Goal: Task Accomplishment & Management: Use online tool/utility

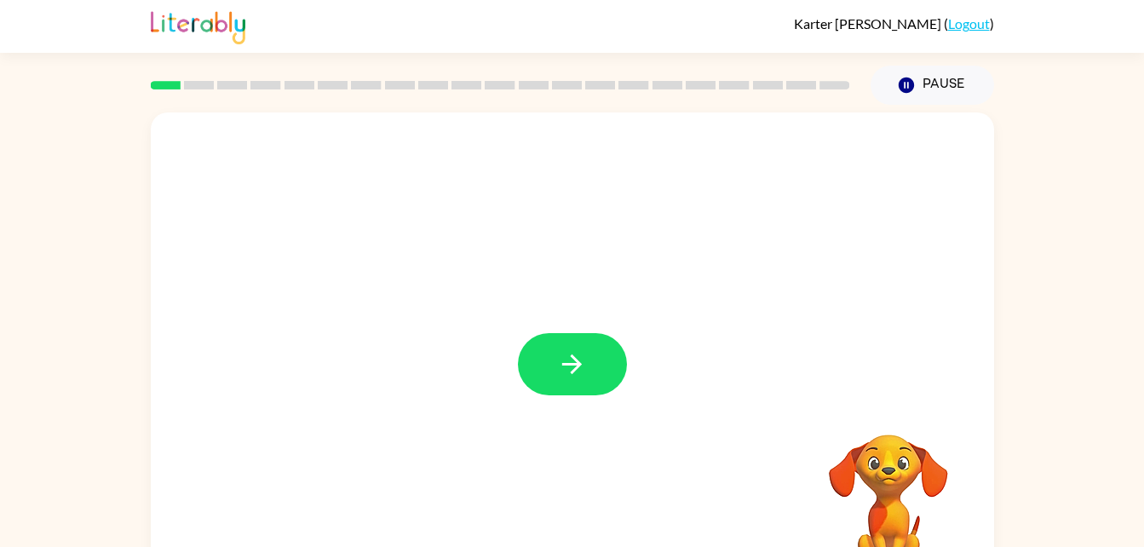
drag, startPoint x: 508, startPoint y: 396, endPoint x: 489, endPoint y: 403, distance: 20.7
click at [489, 403] on div at bounding box center [572, 355] width 843 height 486
click at [543, 387] on button "button" at bounding box center [572, 364] width 109 height 62
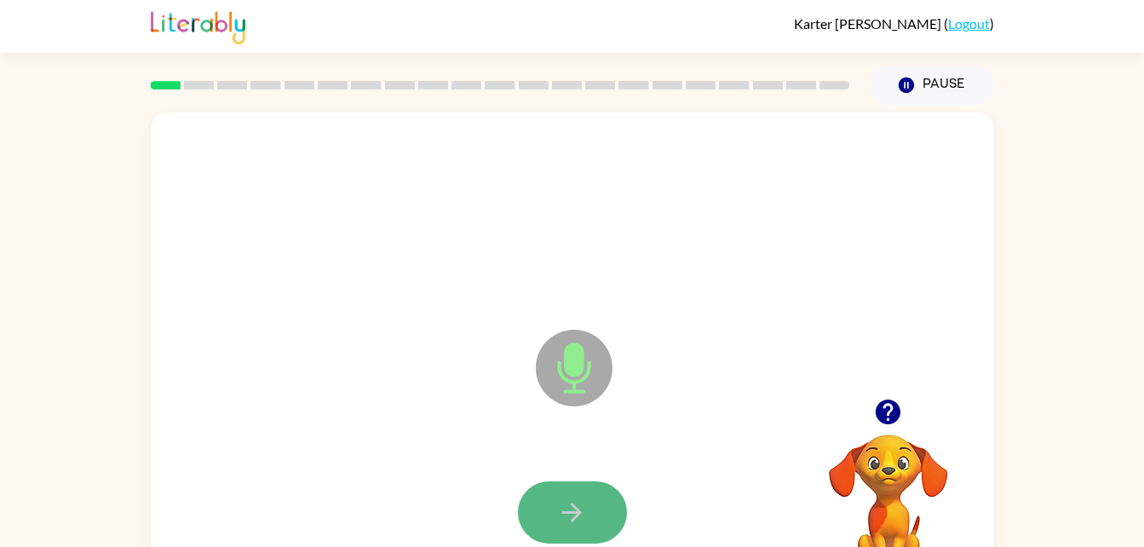
click at [563, 508] on icon "button" at bounding box center [572, 512] width 30 height 30
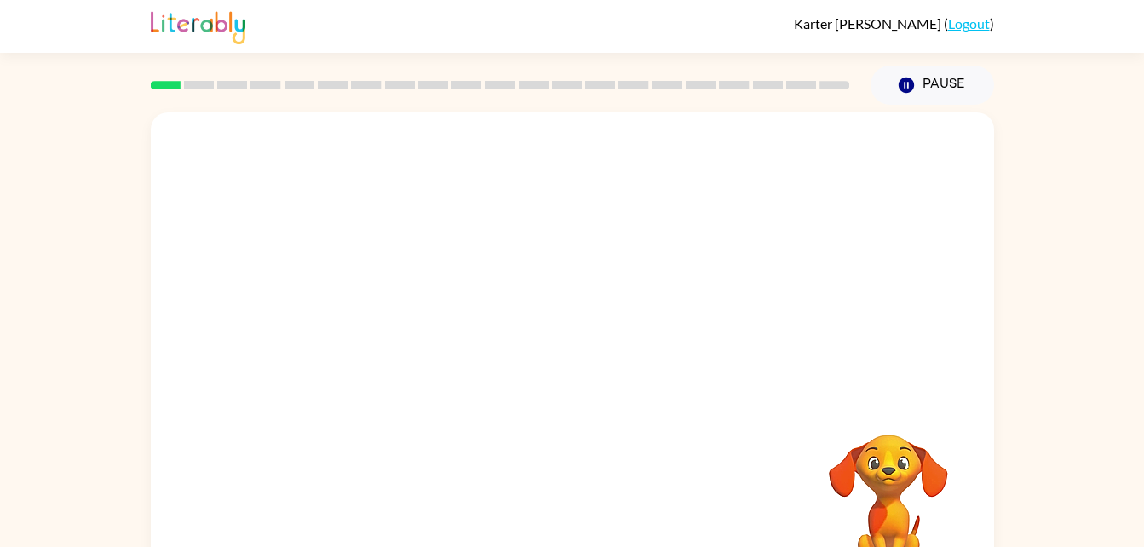
click at [559, 511] on div "Your browser must support playing .mp4 files to use Literably. Please try using…" at bounding box center [572, 355] width 843 height 486
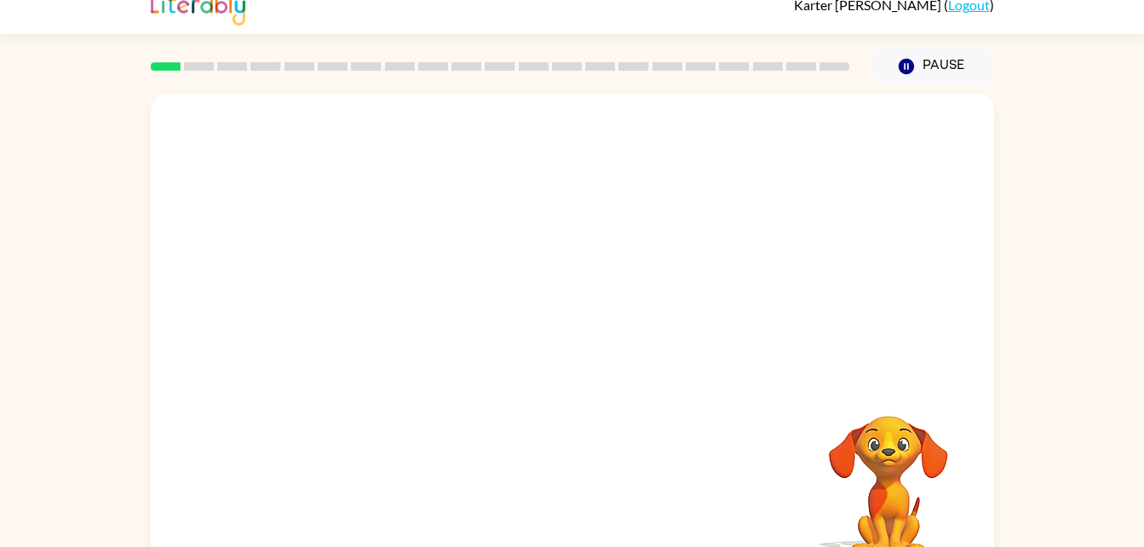
scroll to position [20, 0]
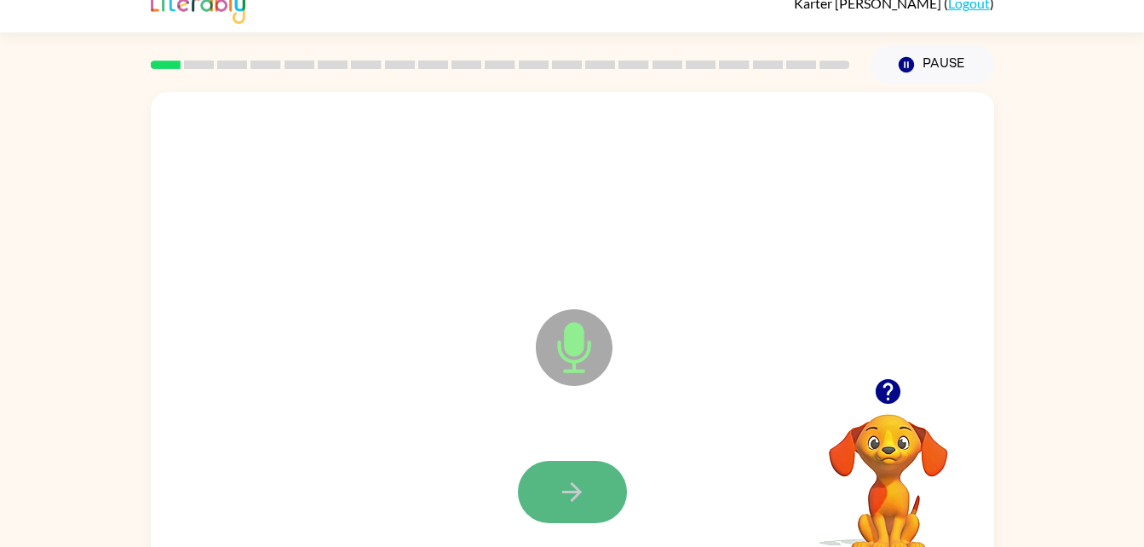
click at [597, 494] on button "button" at bounding box center [572, 492] width 109 height 62
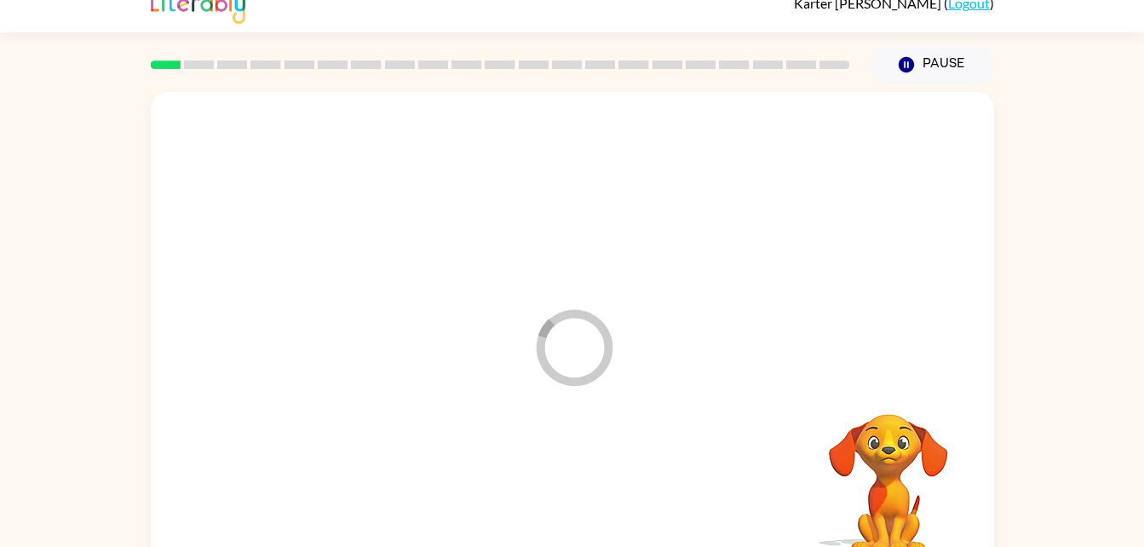
click at [597, 494] on div at bounding box center [572, 492] width 809 height 140
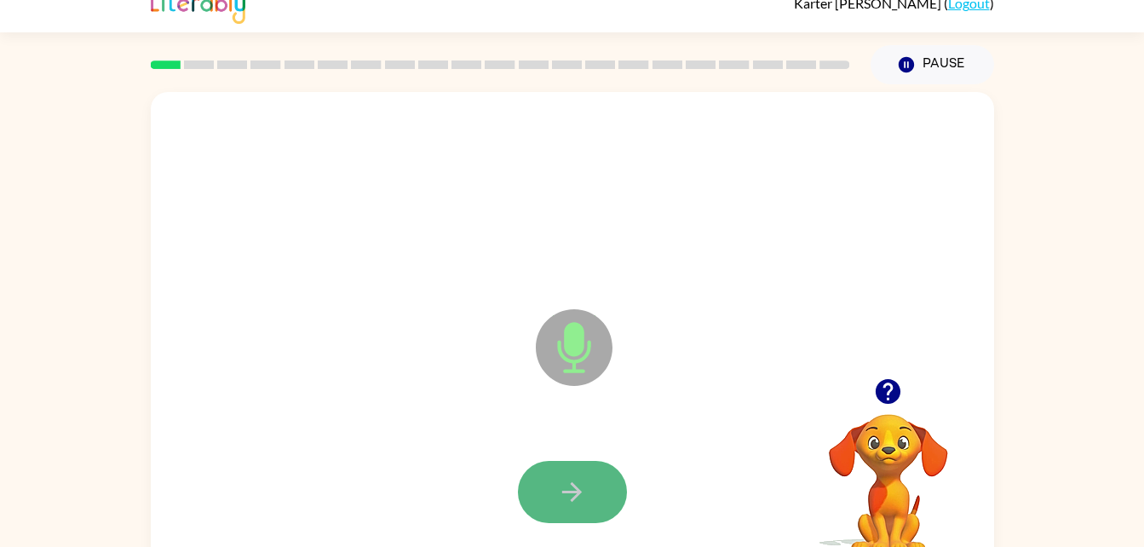
click at [591, 479] on button "button" at bounding box center [572, 492] width 109 height 62
click at [593, 483] on button "button" at bounding box center [572, 492] width 109 height 62
click at [576, 495] on icon "button" at bounding box center [572, 492] width 20 height 20
click at [575, 474] on button "button" at bounding box center [572, 492] width 109 height 62
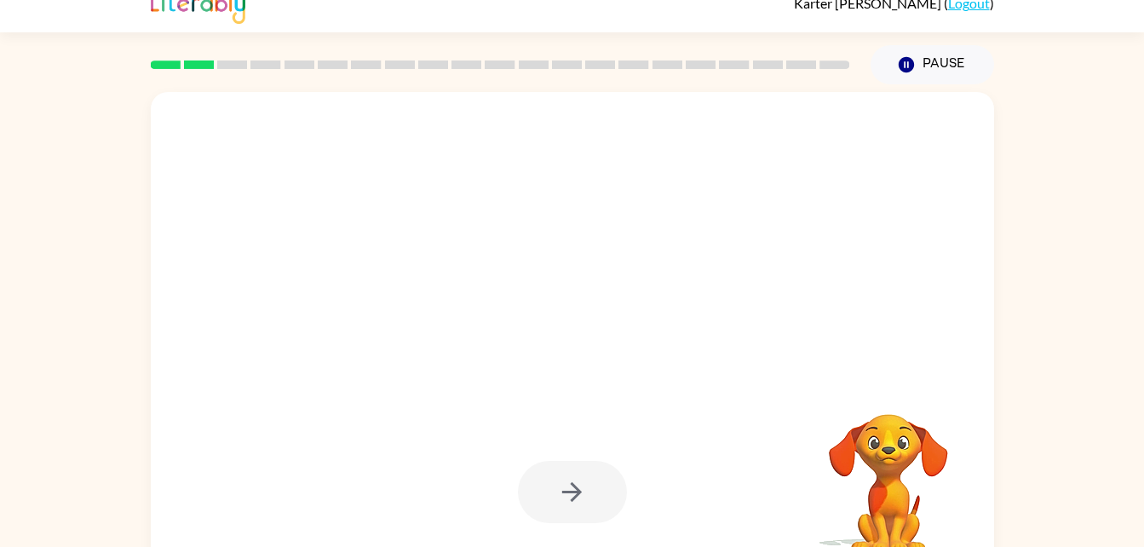
click at [575, 474] on div at bounding box center [572, 492] width 109 height 62
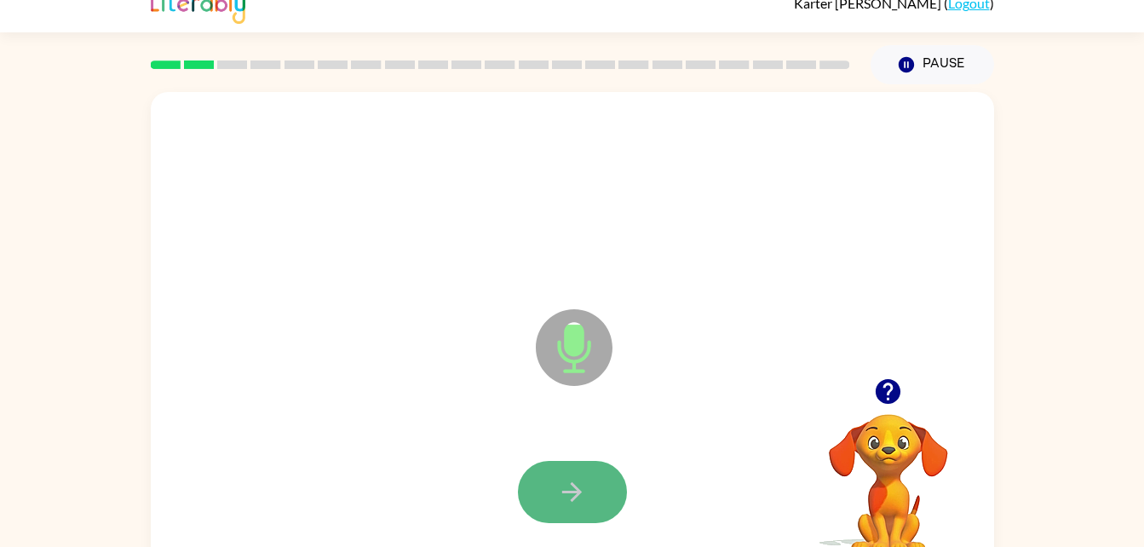
click at [570, 469] on button "button" at bounding box center [572, 492] width 109 height 62
click at [581, 486] on icon "button" at bounding box center [572, 492] width 30 height 30
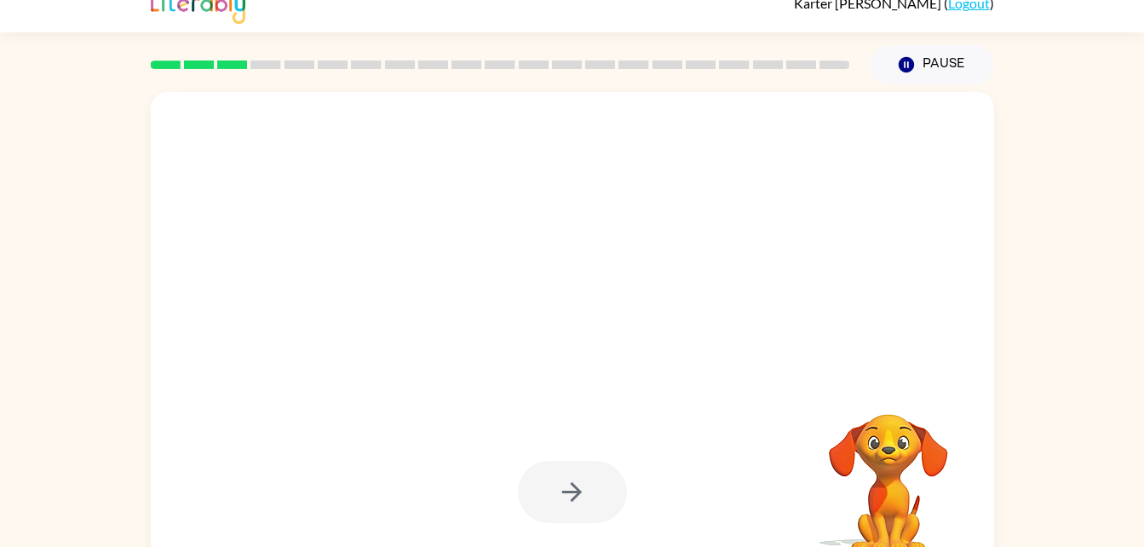
click at [564, 482] on div at bounding box center [572, 492] width 109 height 62
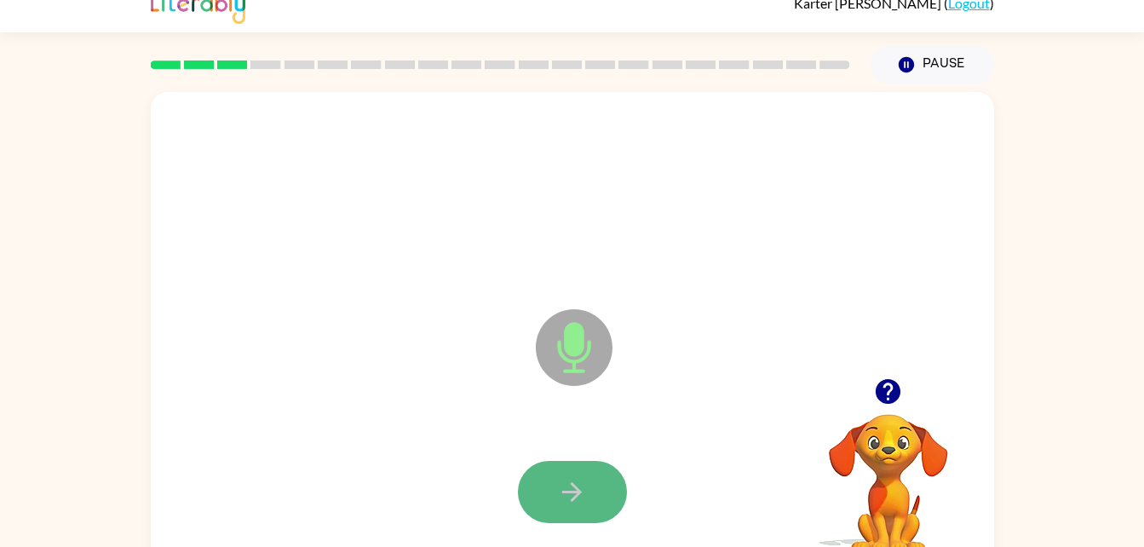
click at [556, 477] on button "button" at bounding box center [572, 492] width 109 height 62
click at [563, 484] on icon "button" at bounding box center [572, 492] width 30 height 30
drag, startPoint x: 563, startPoint y: 484, endPoint x: 929, endPoint y: 306, distance: 407.1
click at [929, 306] on div "Microphone The Microphone is here when it is your turn to talk" at bounding box center [572, 335] width 843 height 486
click at [570, 489] on icon "button" at bounding box center [572, 492] width 30 height 30
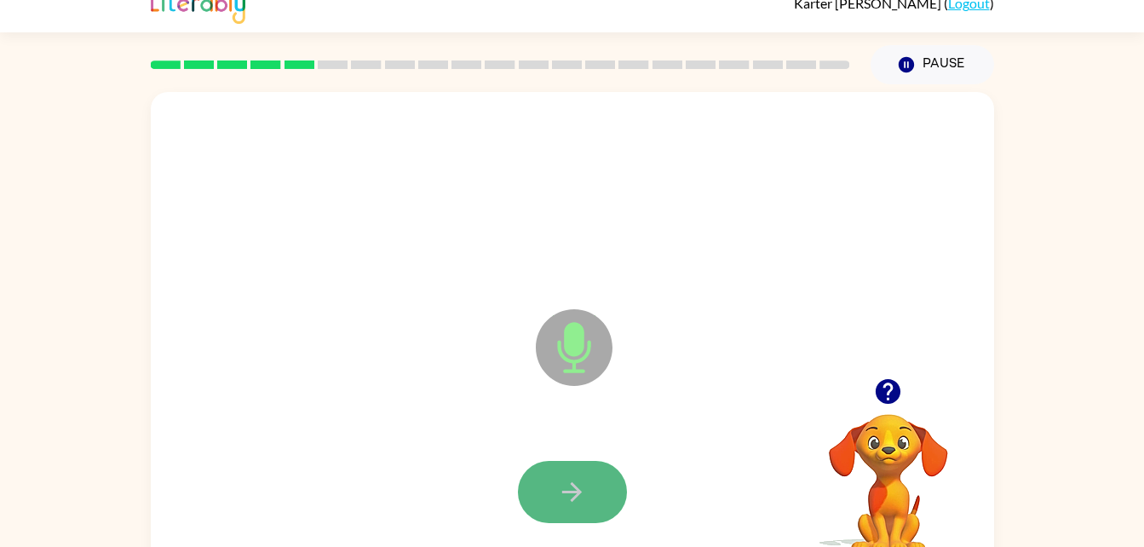
click at [590, 479] on button "button" at bounding box center [572, 492] width 109 height 62
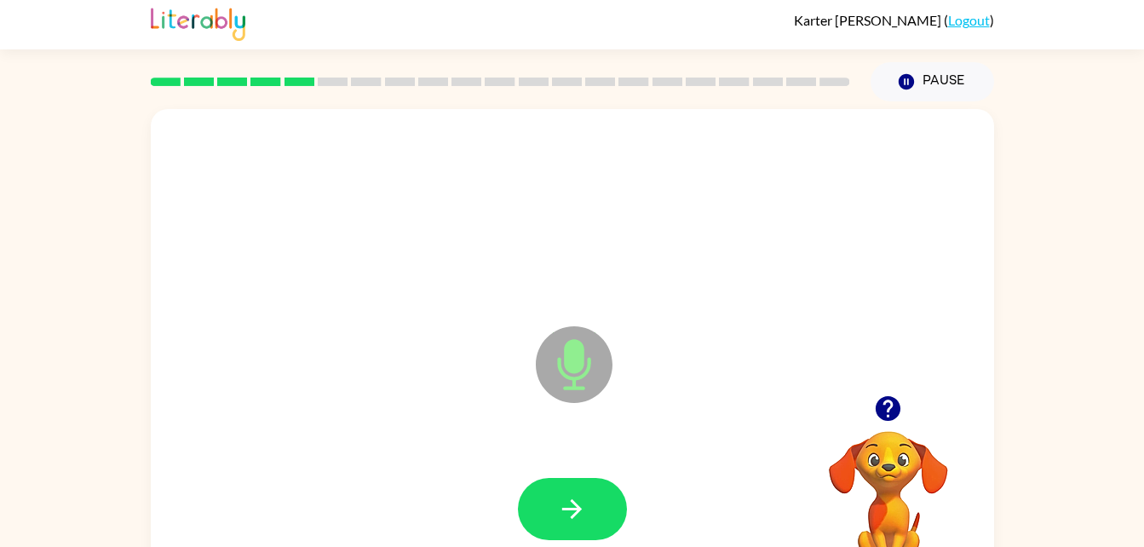
scroll to position [14, 0]
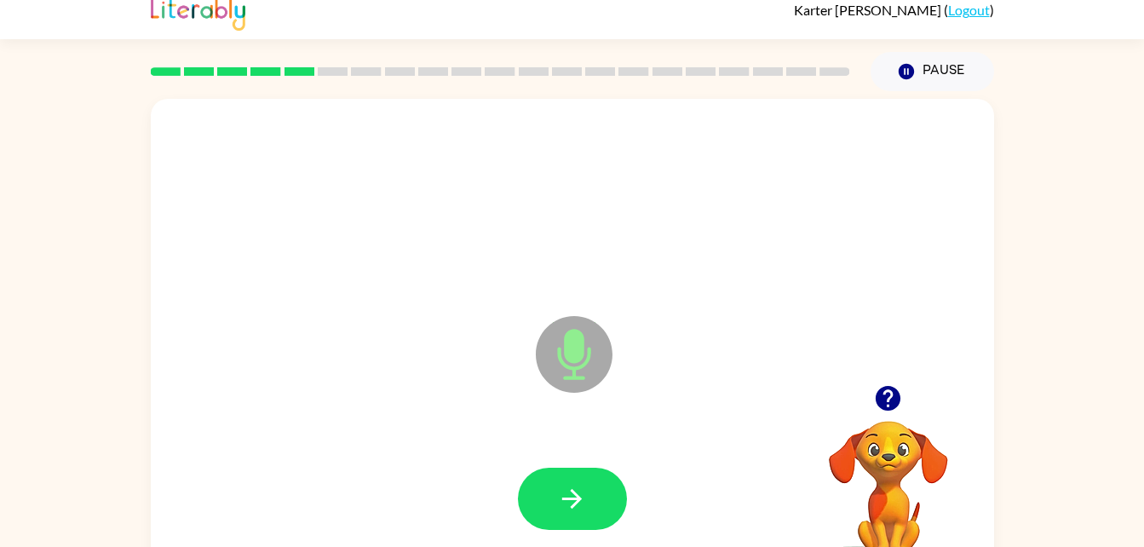
click at [898, 419] on div at bounding box center [888, 397] width 170 height 43
click at [890, 397] on icon "button" at bounding box center [888, 398] width 30 height 30
click at [591, 491] on button "button" at bounding box center [572, 499] width 109 height 62
click at [589, 505] on button "button" at bounding box center [572, 499] width 109 height 62
click at [893, 397] on icon "button" at bounding box center [887, 398] width 25 height 25
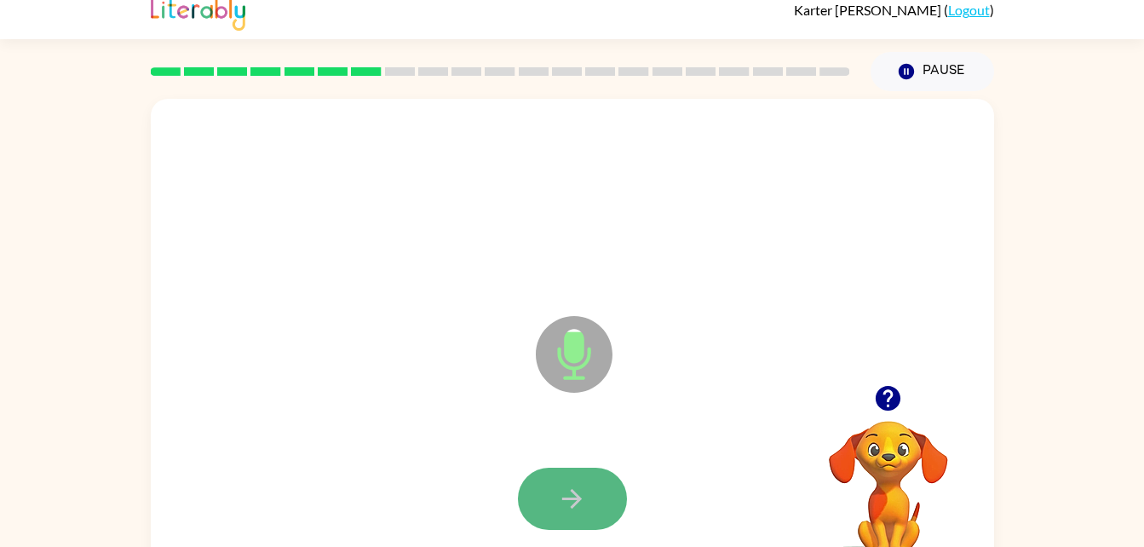
click at [598, 478] on button "button" at bounding box center [572, 499] width 109 height 62
click at [603, 473] on button "button" at bounding box center [572, 499] width 109 height 62
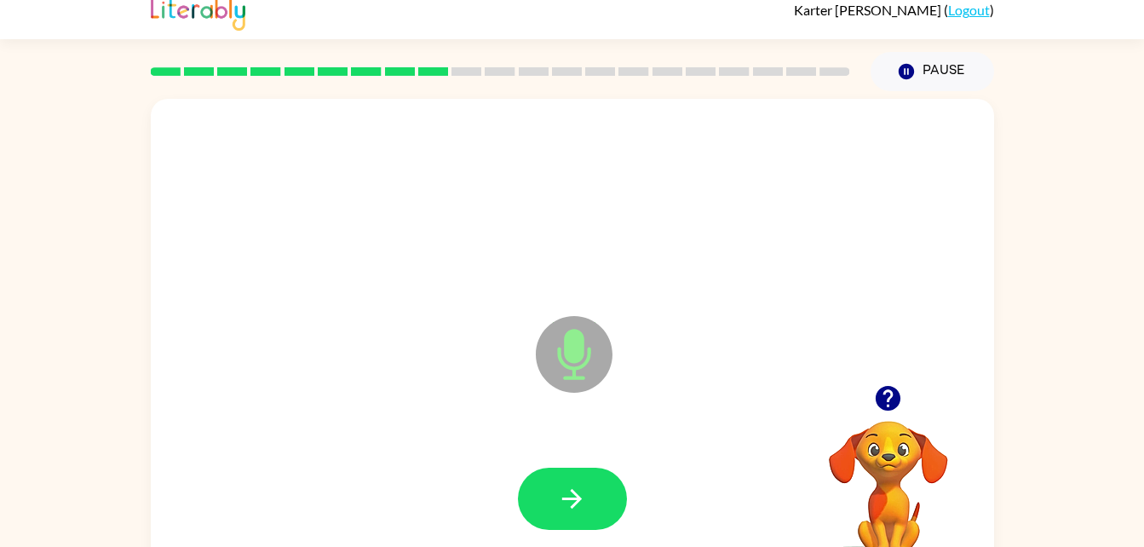
click at [600, 482] on button "button" at bounding box center [572, 499] width 109 height 62
click at [601, 501] on button "button" at bounding box center [572, 499] width 109 height 62
click at [603, 508] on button "button" at bounding box center [572, 499] width 109 height 62
click at [597, 518] on button "button" at bounding box center [572, 499] width 109 height 62
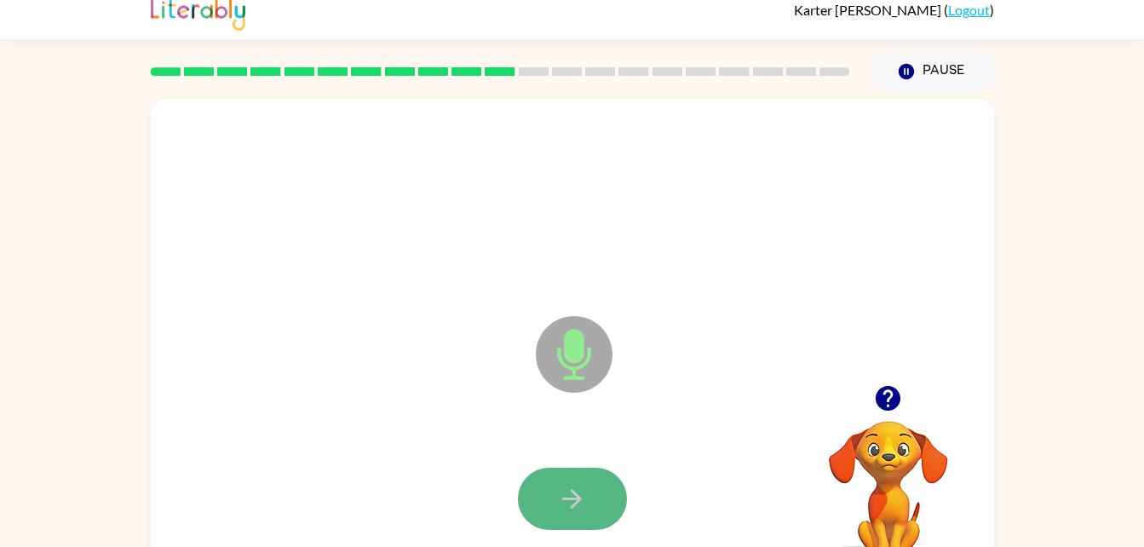
click at [576, 485] on icon "button" at bounding box center [572, 499] width 30 height 30
drag, startPoint x: 557, startPoint y: 484, endPoint x: 940, endPoint y: 298, distance: 425.8
click at [940, 298] on div "Microphone The Microphone is here when it is your turn to talk" at bounding box center [572, 342] width 843 height 486
click at [575, 491] on icon "button" at bounding box center [572, 499] width 30 height 30
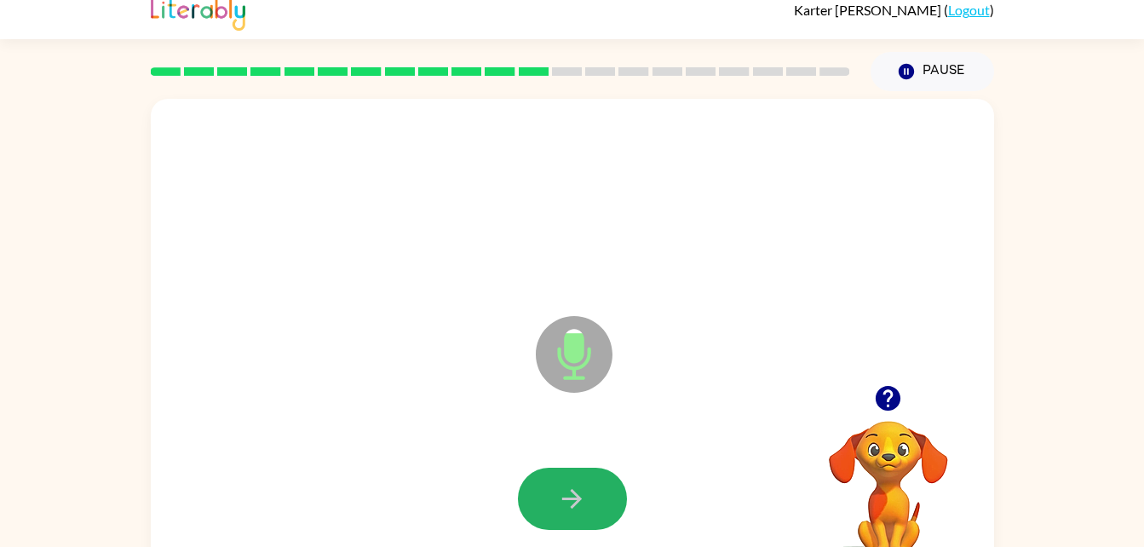
click at [575, 491] on icon "button" at bounding box center [572, 499] width 30 height 30
click at [556, 483] on button "button" at bounding box center [572, 499] width 109 height 62
click at [559, 480] on button "button" at bounding box center [572, 499] width 109 height 62
click at [579, 485] on icon "button" at bounding box center [572, 499] width 30 height 30
click at [584, 484] on icon "button" at bounding box center [572, 499] width 30 height 30
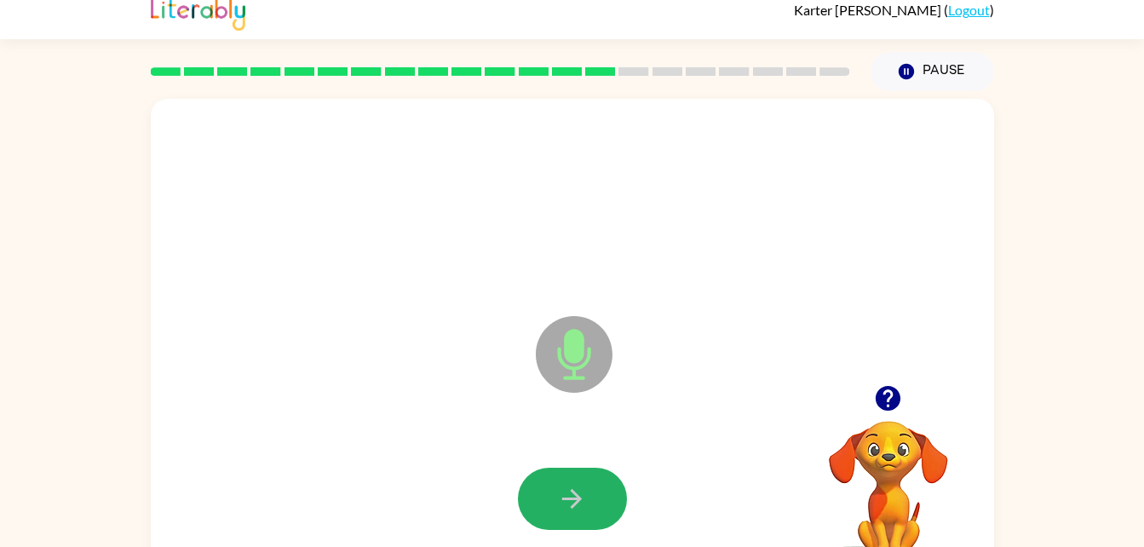
click at [584, 484] on icon "button" at bounding box center [572, 499] width 30 height 30
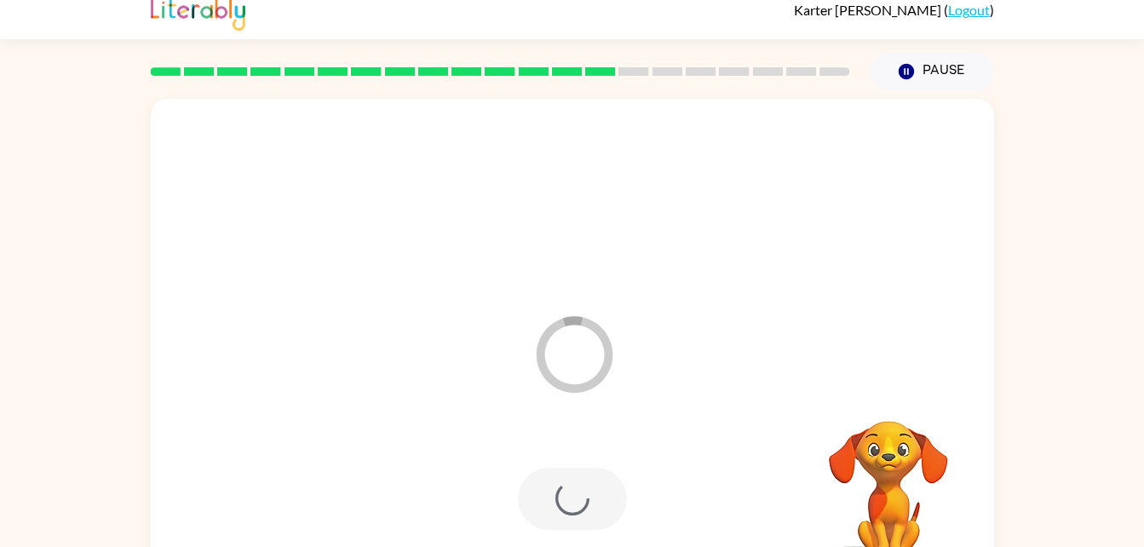
click at [584, 483] on div at bounding box center [572, 499] width 109 height 62
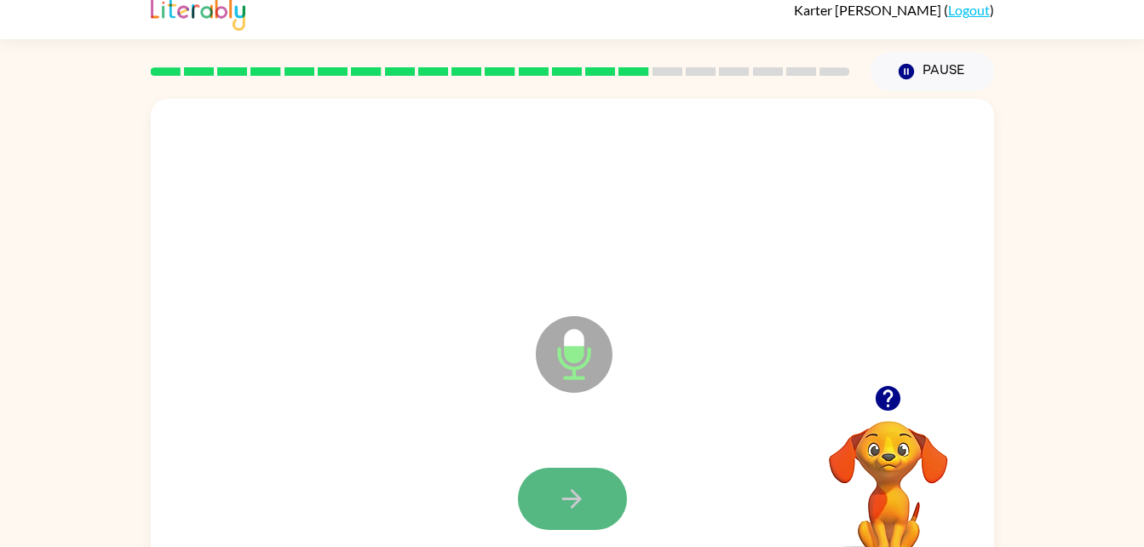
click at [576, 496] on icon "button" at bounding box center [572, 499] width 20 height 20
click at [262, 425] on div "Microphone The Microphone is here when it is your turn to talk" at bounding box center [572, 342] width 843 height 486
click at [559, 488] on icon "button" at bounding box center [572, 499] width 30 height 30
drag, startPoint x: 557, startPoint y: 485, endPoint x: 548, endPoint y: 479, distance: 10.9
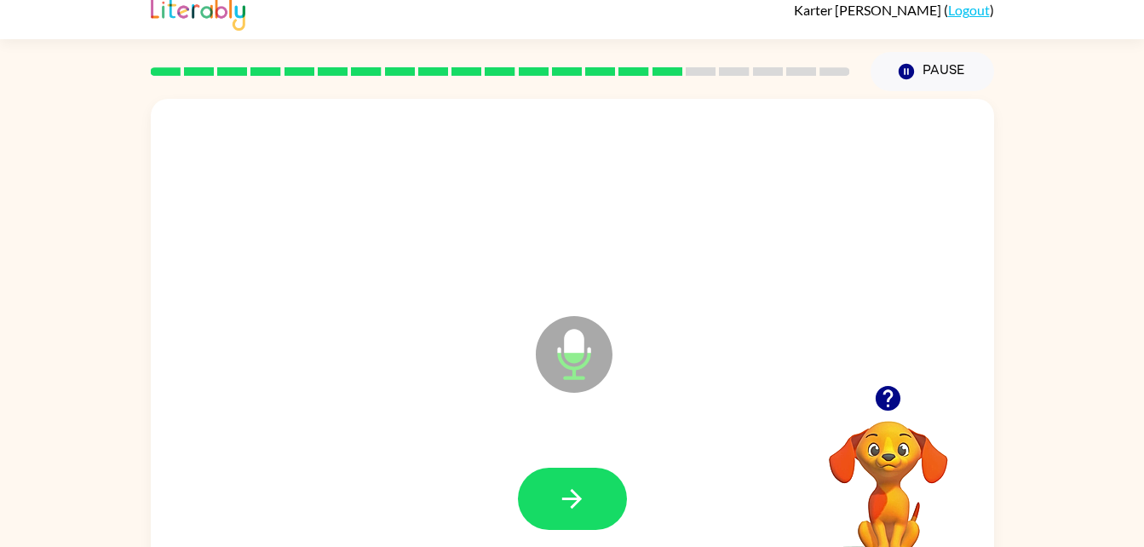
drag, startPoint x: 548, startPoint y: 479, endPoint x: 906, endPoint y: 340, distance: 383.6
click at [906, 340] on div "Microphone The Microphone is here when it is your turn to talk" at bounding box center [572, 342] width 843 height 486
click at [601, 502] on button "button" at bounding box center [572, 499] width 109 height 62
click at [592, 499] on button "button" at bounding box center [572, 499] width 109 height 62
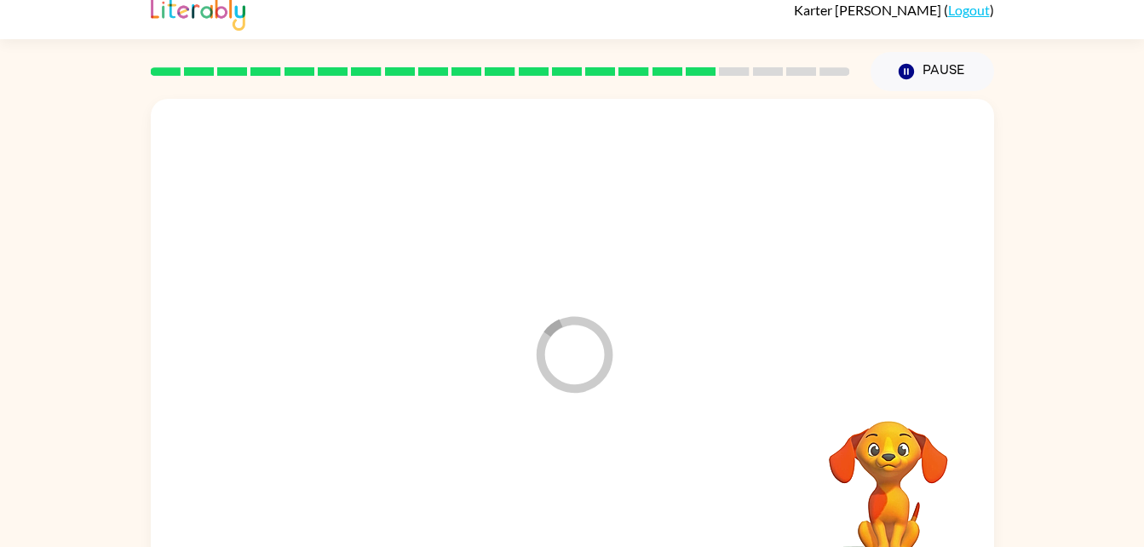
click at [592, 499] on div at bounding box center [572, 499] width 809 height 140
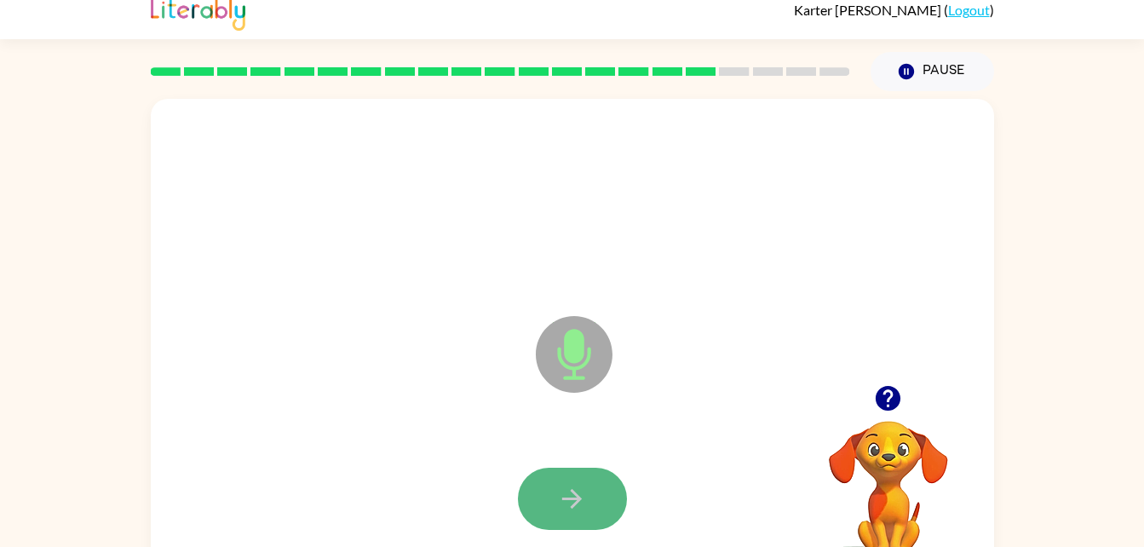
click at [577, 490] on icon "button" at bounding box center [572, 499] width 30 height 30
click at [582, 481] on button "button" at bounding box center [572, 499] width 109 height 62
drag, startPoint x: 608, startPoint y: 493, endPoint x: 602, endPoint y: 519, distance: 26.2
click at [602, 519] on button "button" at bounding box center [572, 499] width 109 height 62
click at [595, 496] on button "button" at bounding box center [572, 499] width 109 height 62
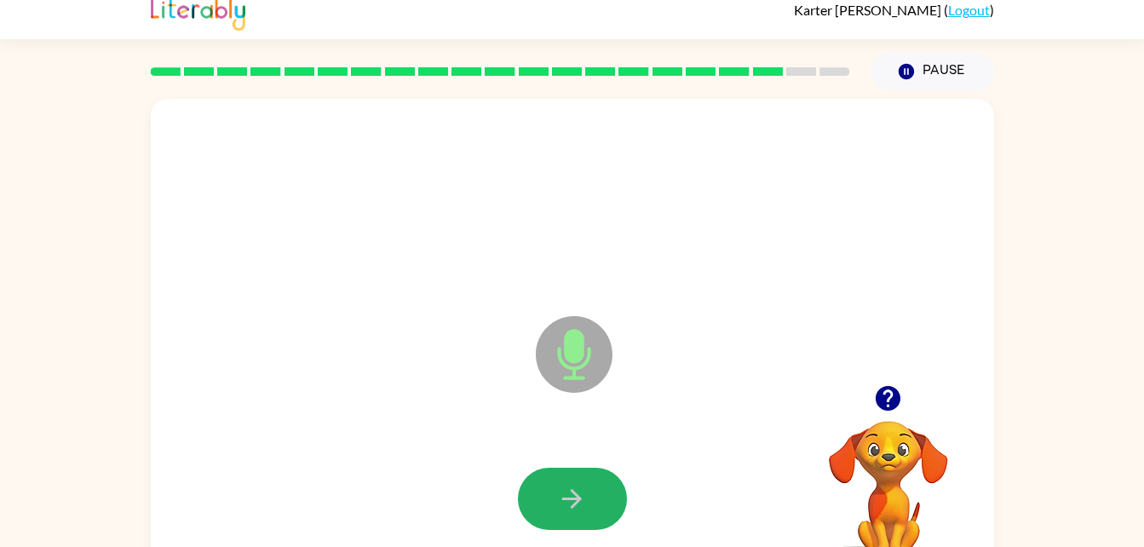
click at [595, 496] on button "button" at bounding box center [572, 499] width 109 height 62
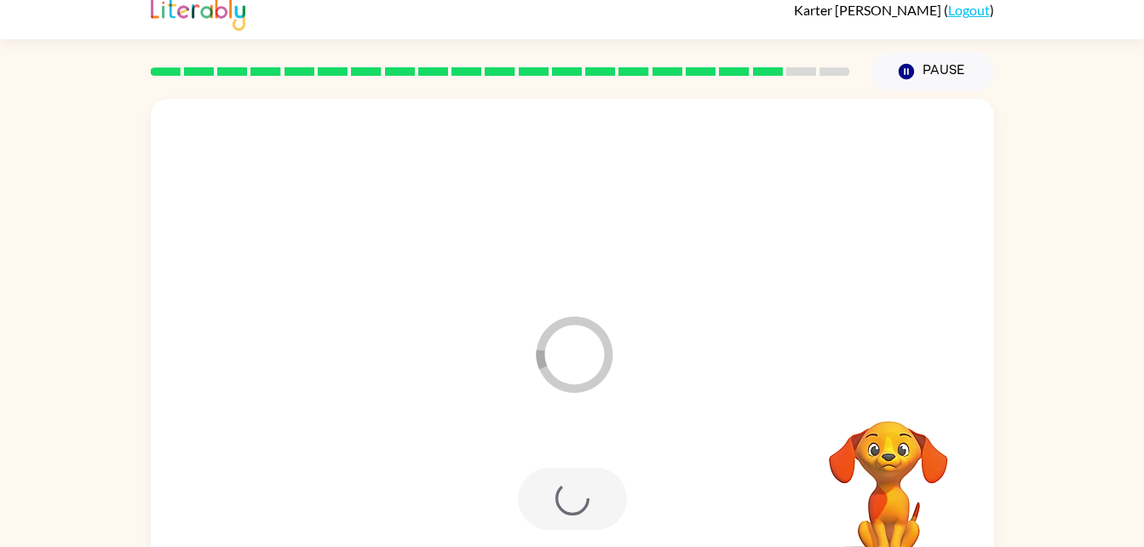
click at [595, 496] on div at bounding box center [572, 499] width 109 height 62
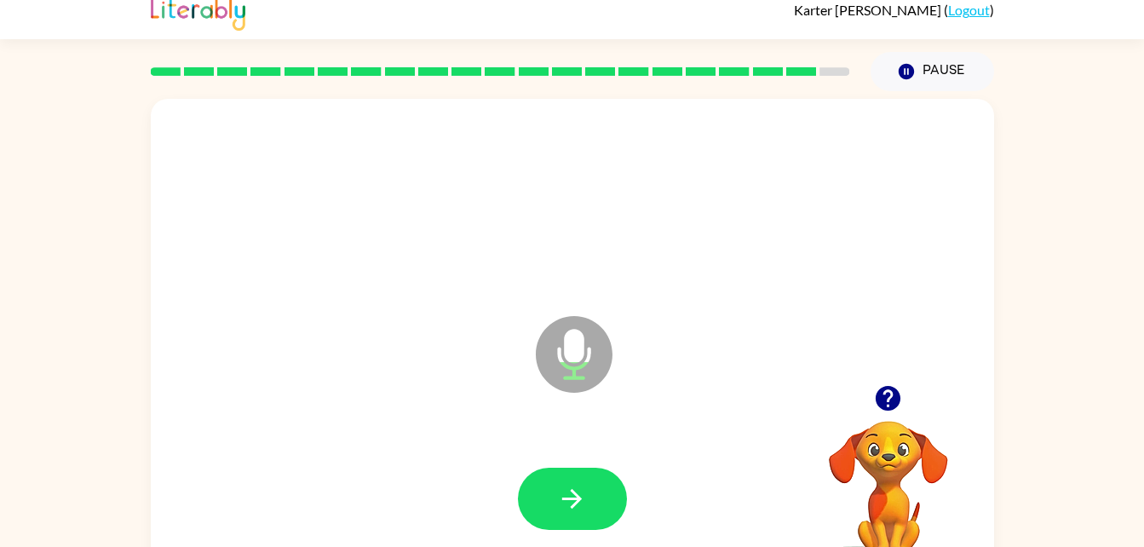
drag, startPoint x: 595, startPoint y: 496, endPoint x: 654, endPoint y: 502, distance: 59.2
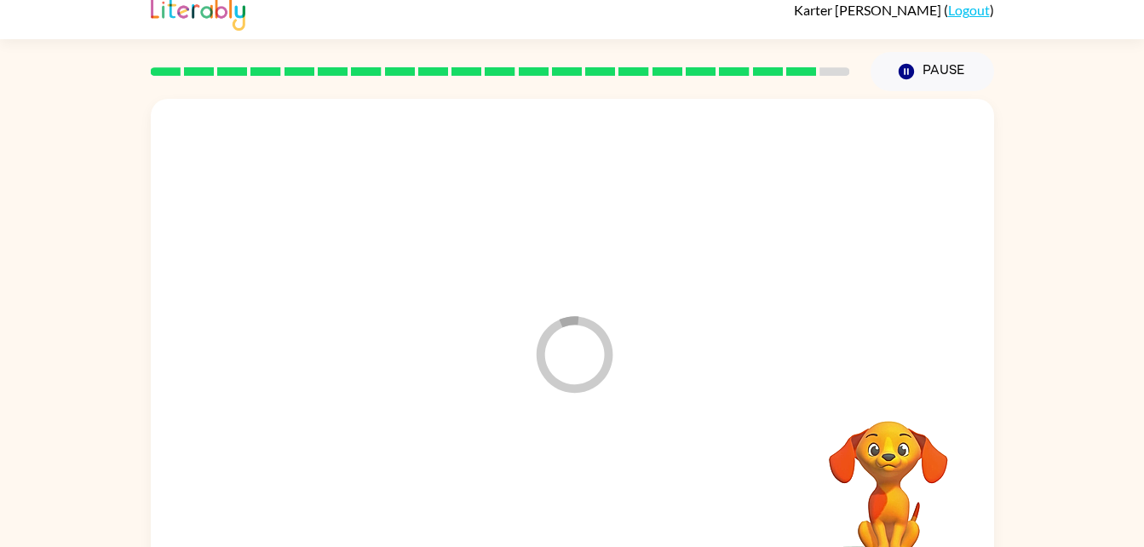
drag, startPoint x: 654, startPoint y: 502, endPoint x: 416, endPoint y: 364, distance: 275.5
click at [416, 364] on div "Loader Your response is being sent to our graders" at bounding box center [572, 342] width 843 height 486
click at [577, 496] on div at bounding box center [572, 499] width 109 height 62
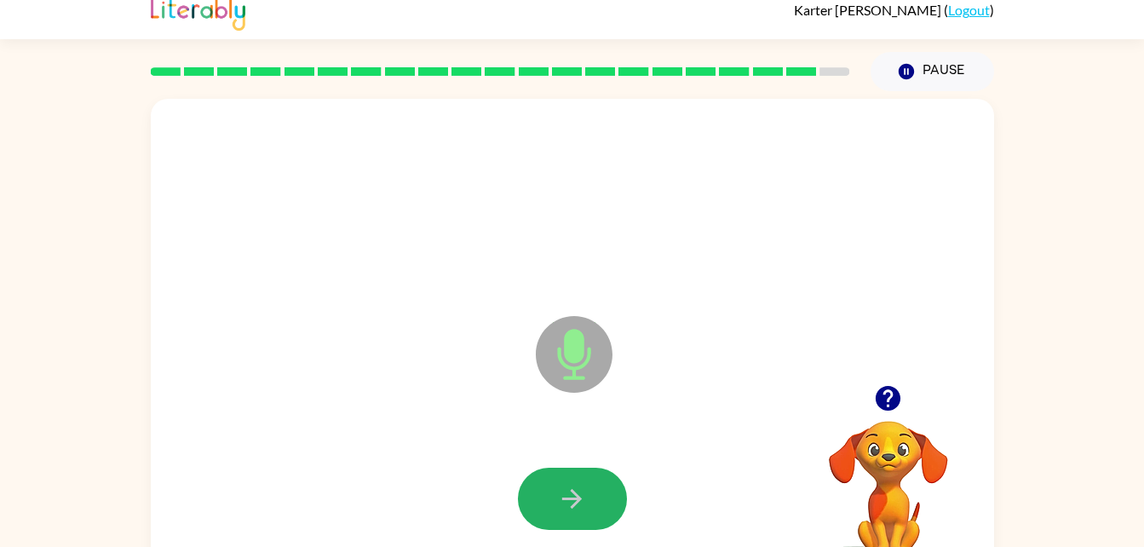
click at [577, 496] on icon "button" at bounding box center [572, 499] width 20 height 20
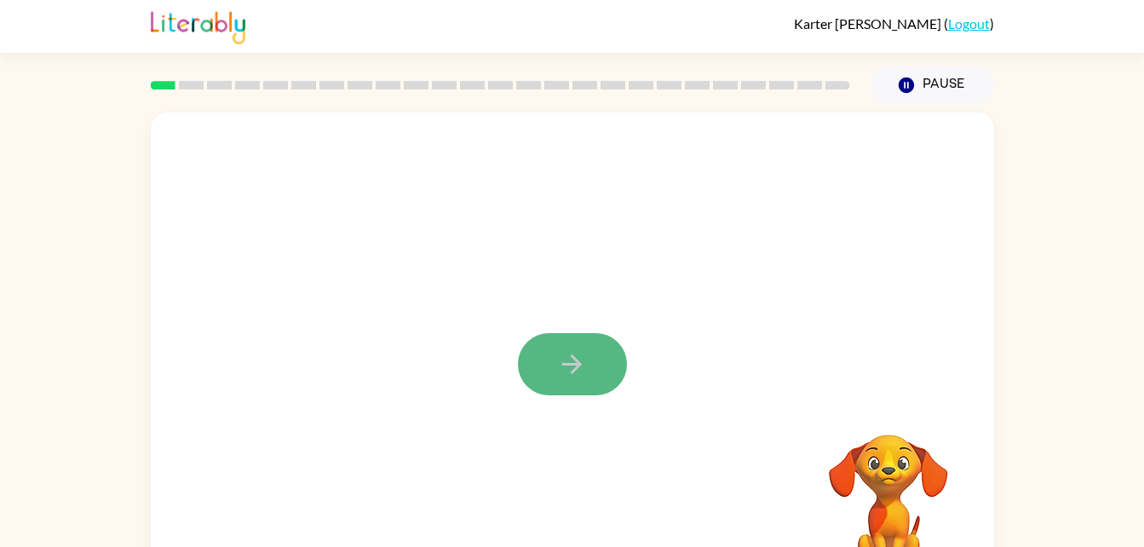
click at [582, 366] on icon "button" at bounding box center [572, 364] width 30 height 30
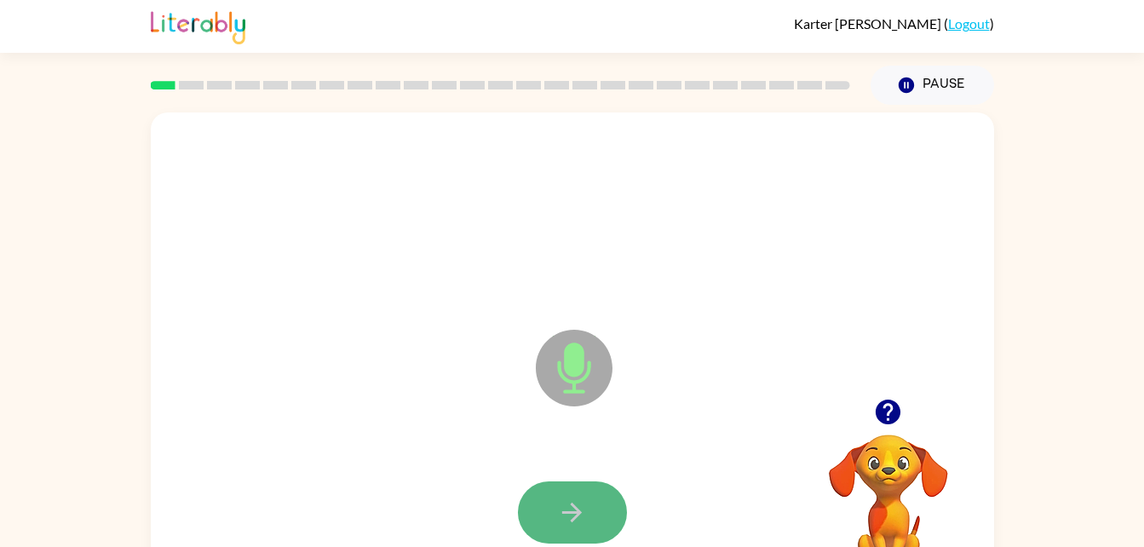
click at [591, 501] on button "button" at bounding box center [572, 512] width 109 height 62
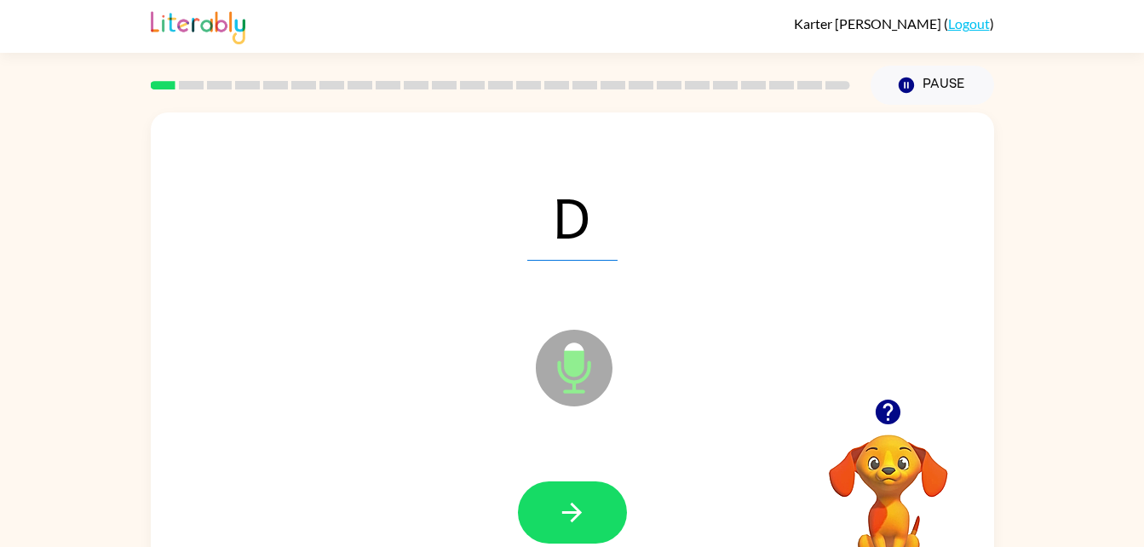
drag, startPoint x: 591, startPoint y: 500, endPoint x: 548, endPoint y: 454, distance: 63.3
click at [548, 454] on div at bounding box center [572, 513] width 809 height 140
click at [567, 517] on icon "button" at bounding box center [572, 512] width 30 height 30
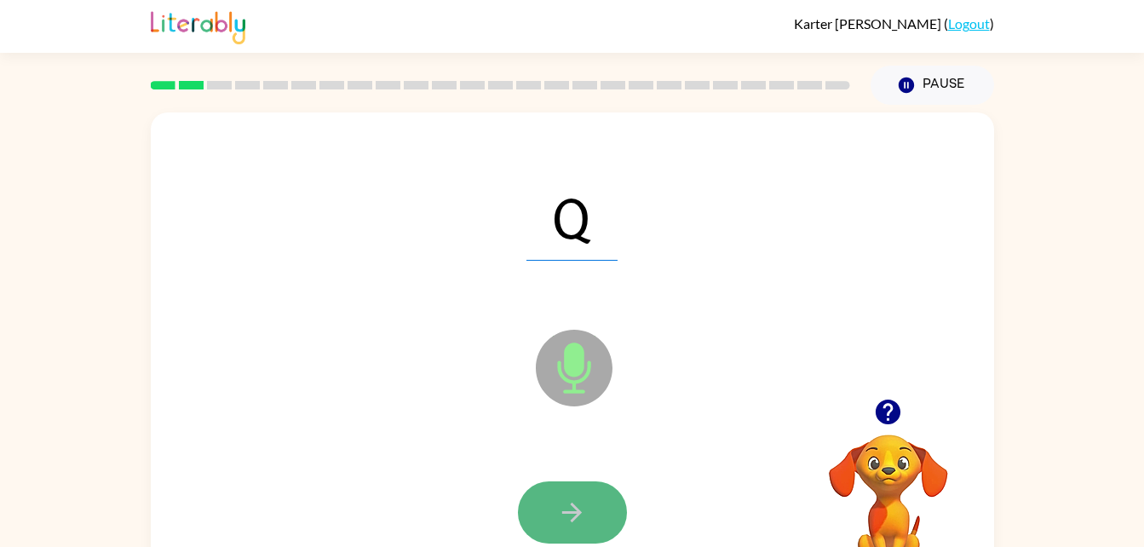
click at [571, 504] on icon "button" at bounding box center [572, 512] width 20 height 20
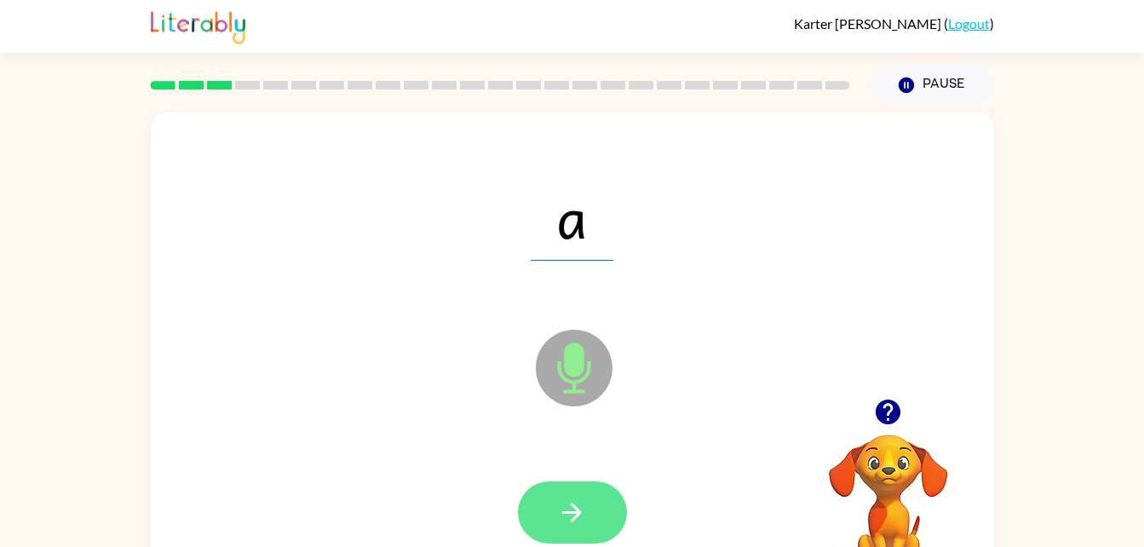
click at [574, 504] on icon "button" at bounding box center [572, 512] width 30 height 30
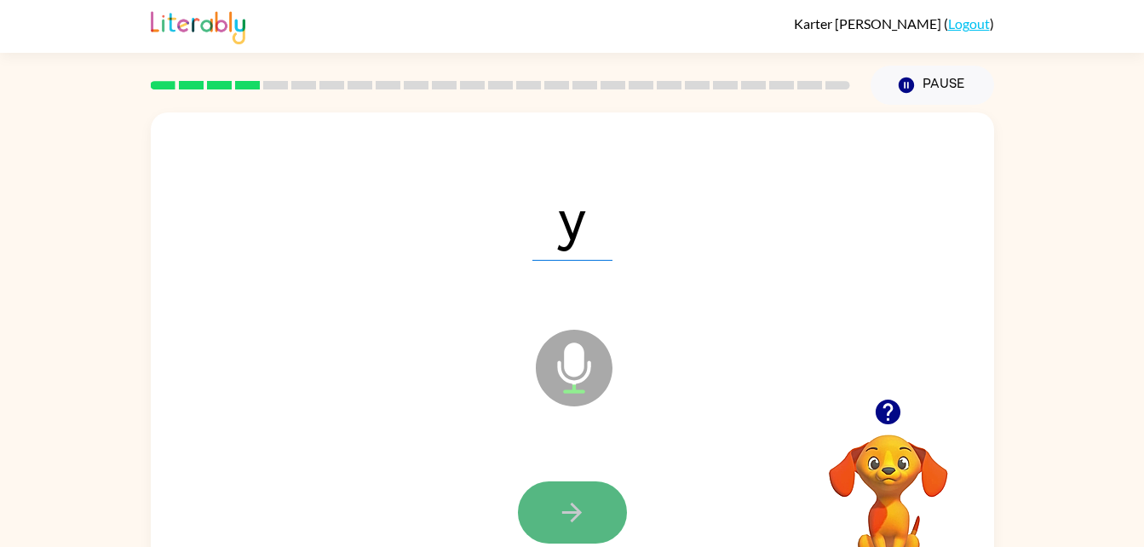
click at [571, 497] on icon "button" at bounding box center [572, 512] width 30 height 30
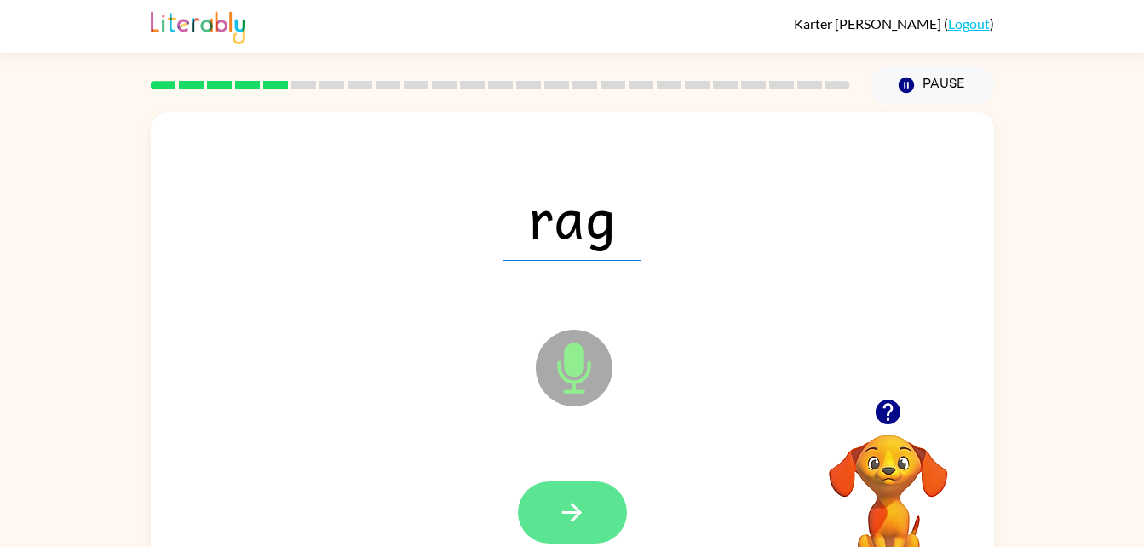
click at [596, 502] on button "button" at bounding box center [572, 512] width 109 height 62
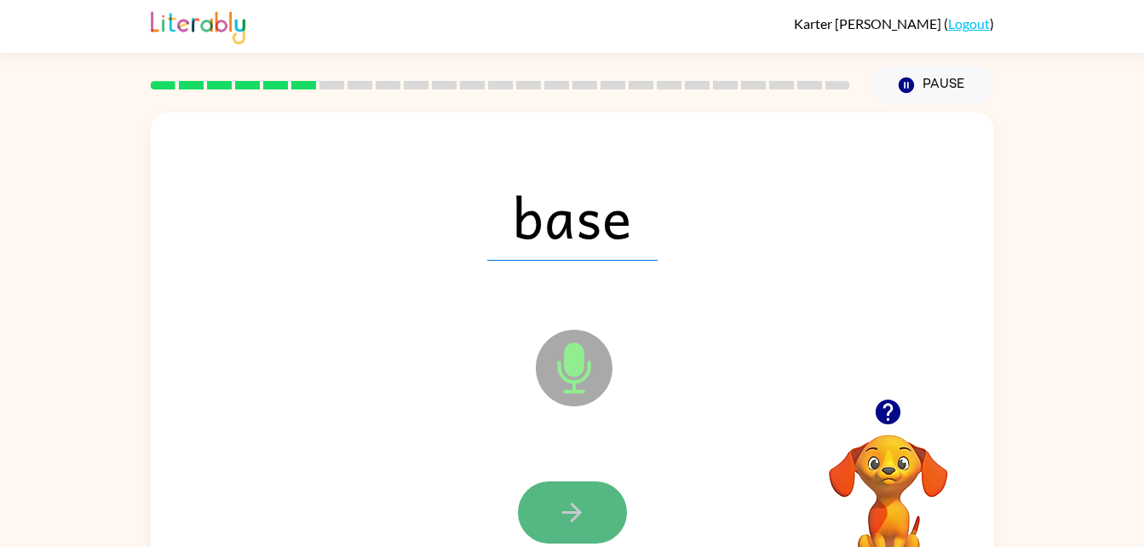
click at [604, 497] on button "button" at bounding box center [572, 512] width 109 height 62
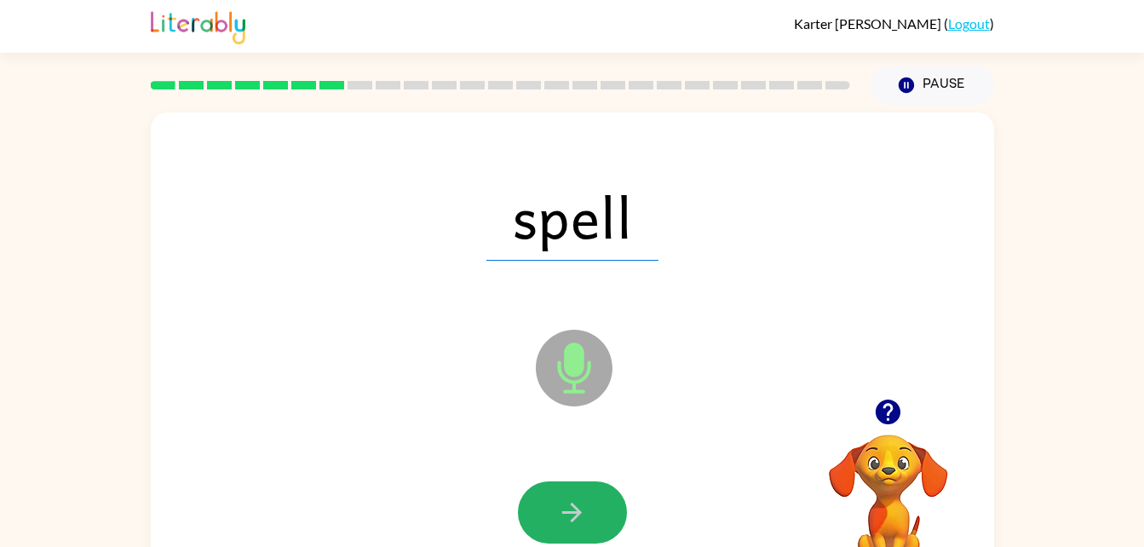
click at [593, 535] on button "button" at bounding box center [572, 512] width 109 height 62
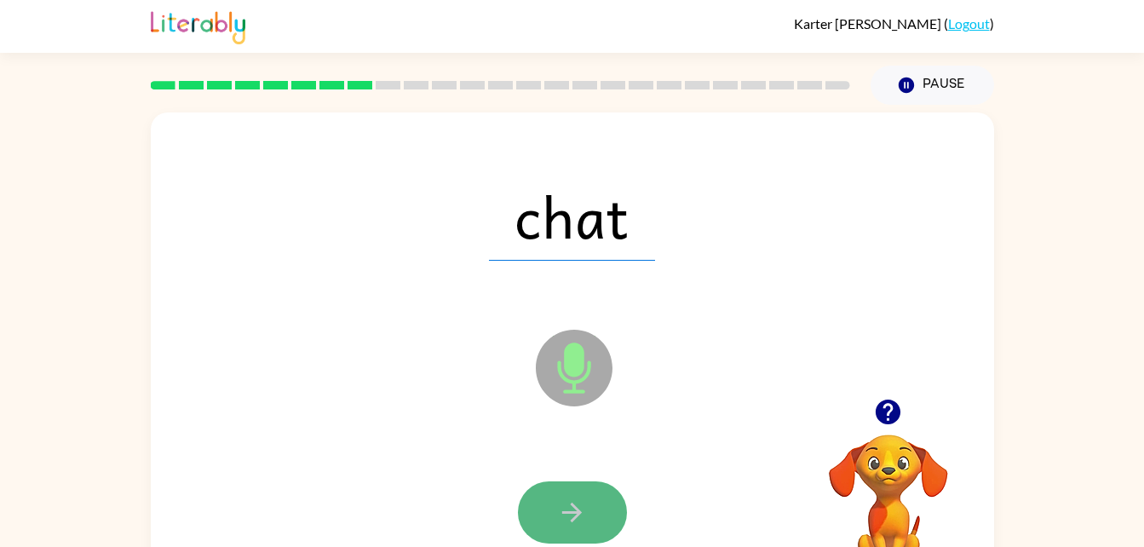
click at [596, 490] on button "button" at bounding box center [572, 512] width 109 height 62
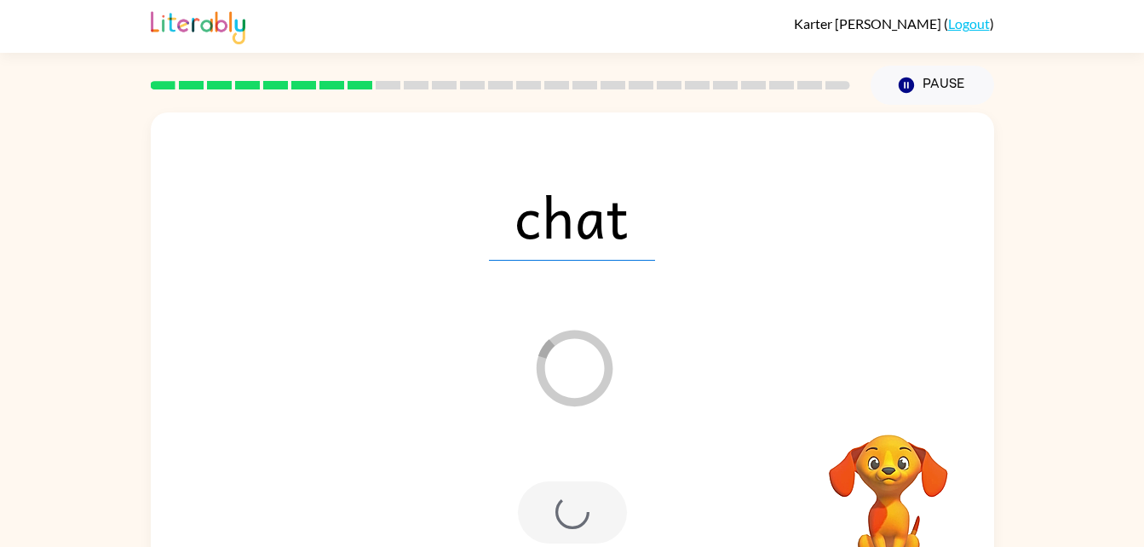
click at [577, 490] on div at bounding box center [572, 512] width 109 height 62
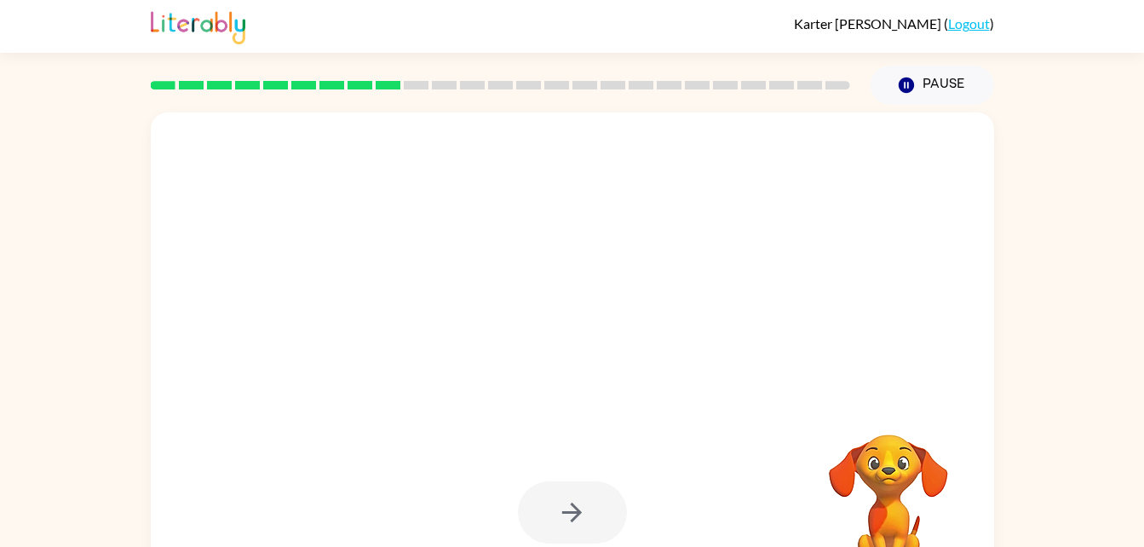
click at [577, 490] on div at bounding box center [572, 512] width 109 height 62
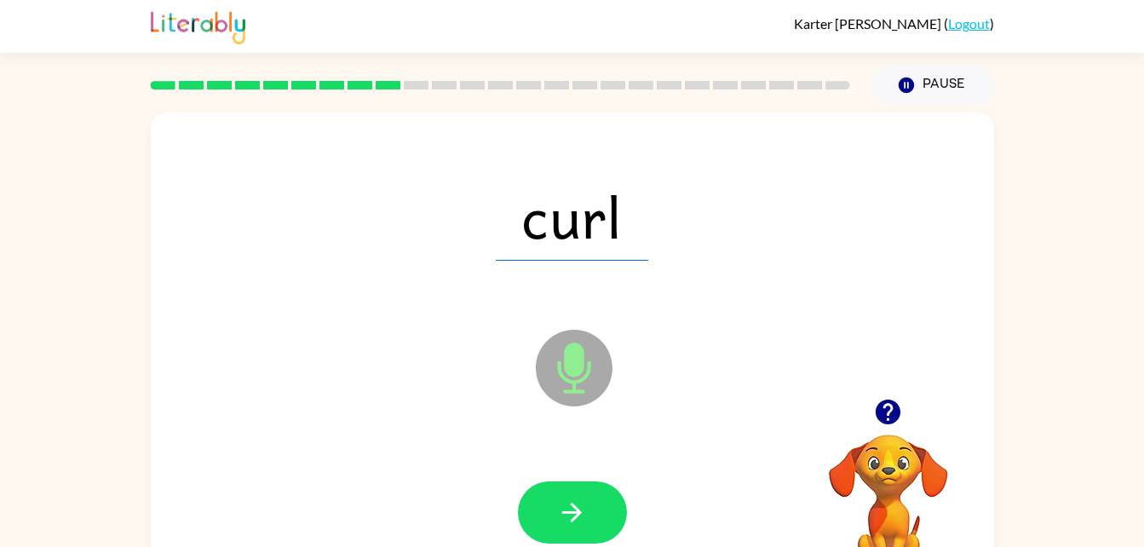
click at [577, 490] on div at bounding box center [572, 512] width 109 height 62
click at [577, 490] on button "button" at bounding box center [572, 512] width 109 height 62
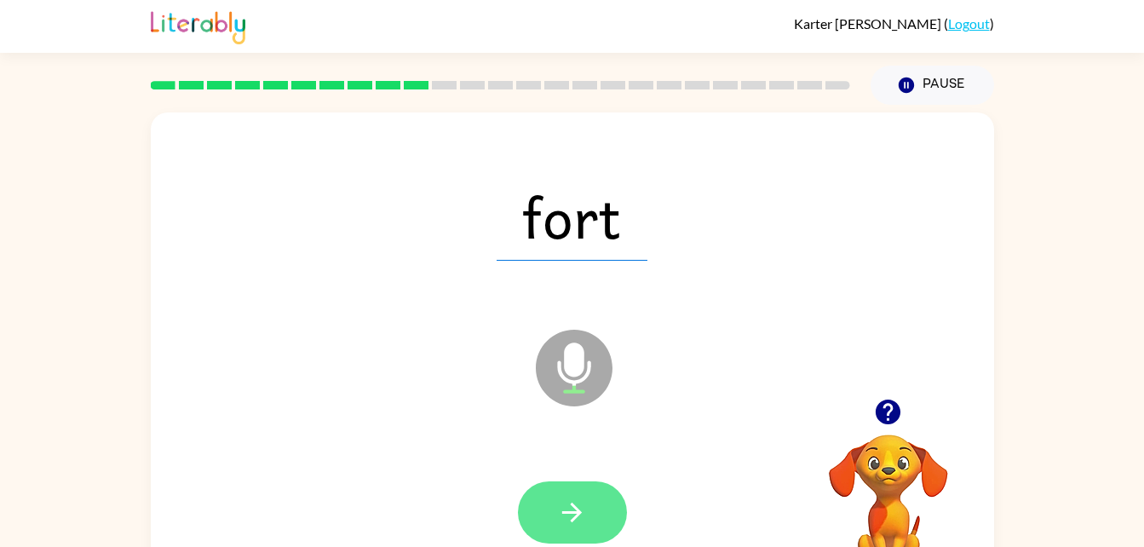
click at [578, 513] on icon "button" at bounding box center [572, 512] width 20 height 20
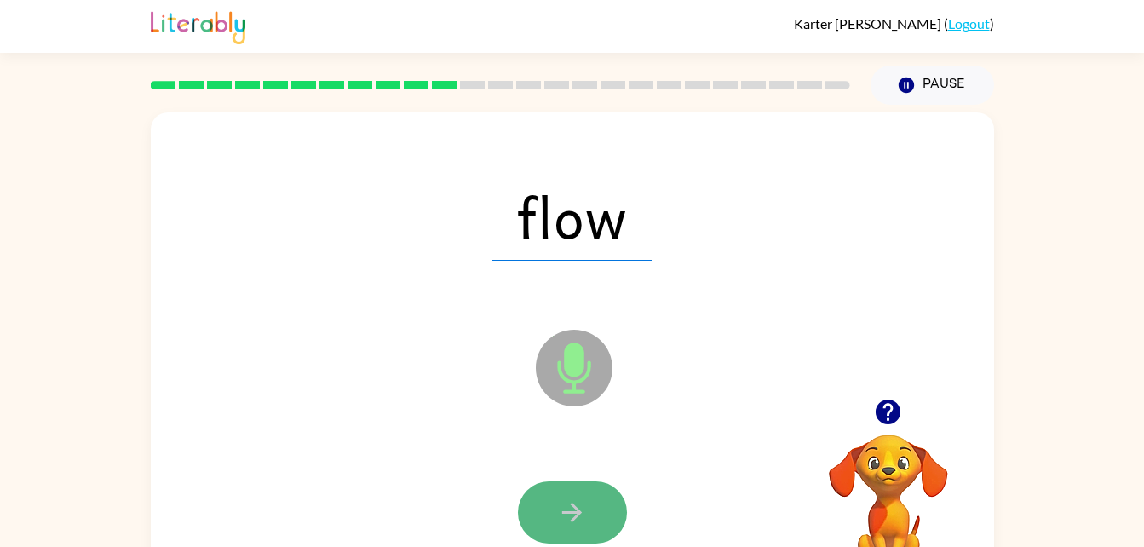
click at [583, 519] on icon "button" at bounding box center [572, 512] width 30 height 30
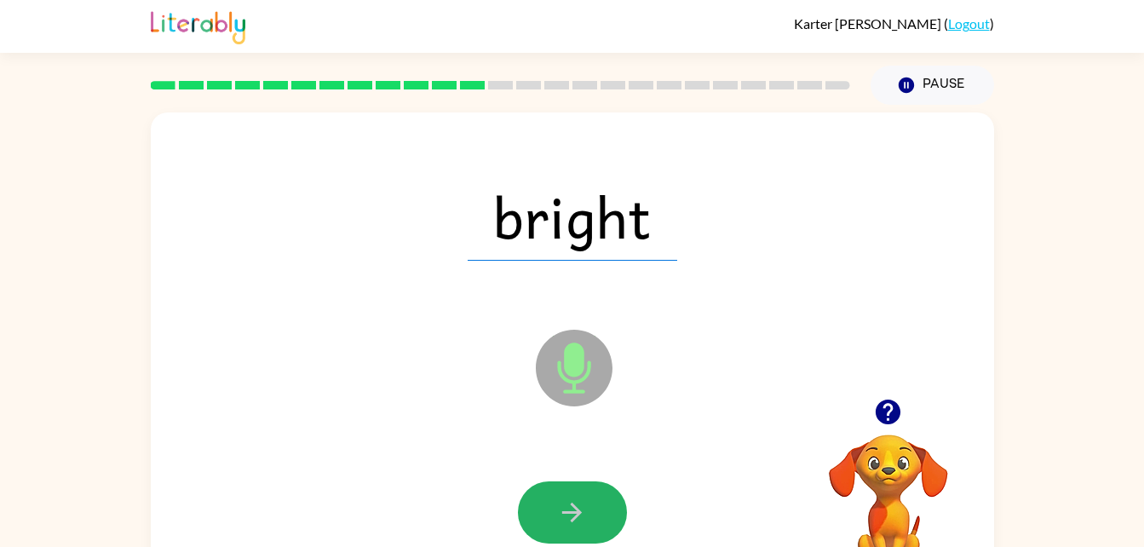
click at [580, 513] on icon "button" at bounding box center [572, 512] width 20 height 20
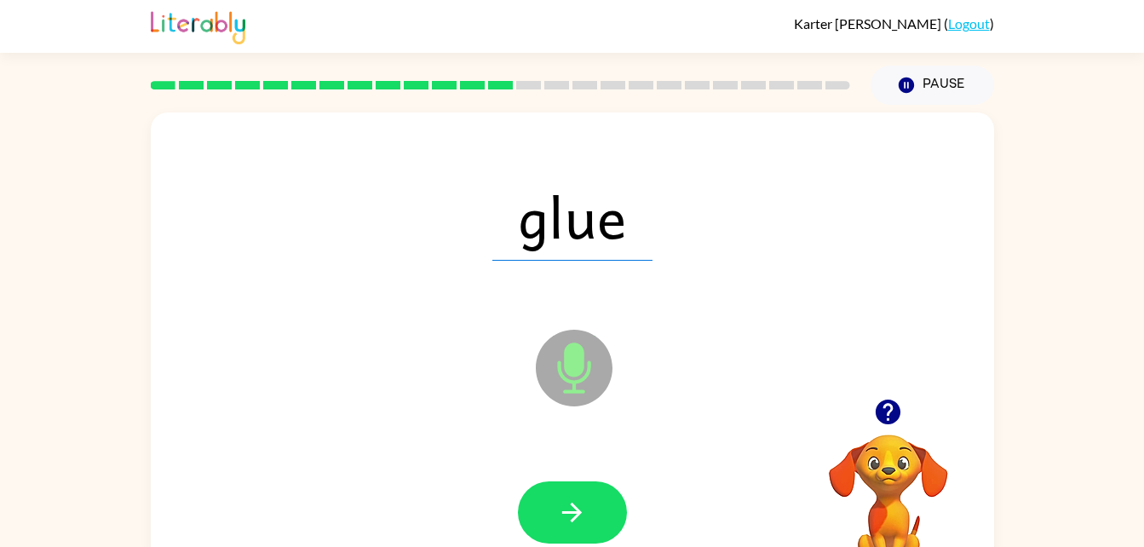
drag, startPoint x: 580, startPoint y: 513, endPoint x: 537, endPoint y: 441, distance: 84.0
click at [537, 441] on icon "Microphone The Microphone is here when it is your turn to talk" at bounding box center [658, 389] width 255 height 128
click at [590, 487] on button "button" at bounding box center [572, 512] width 109 height 62
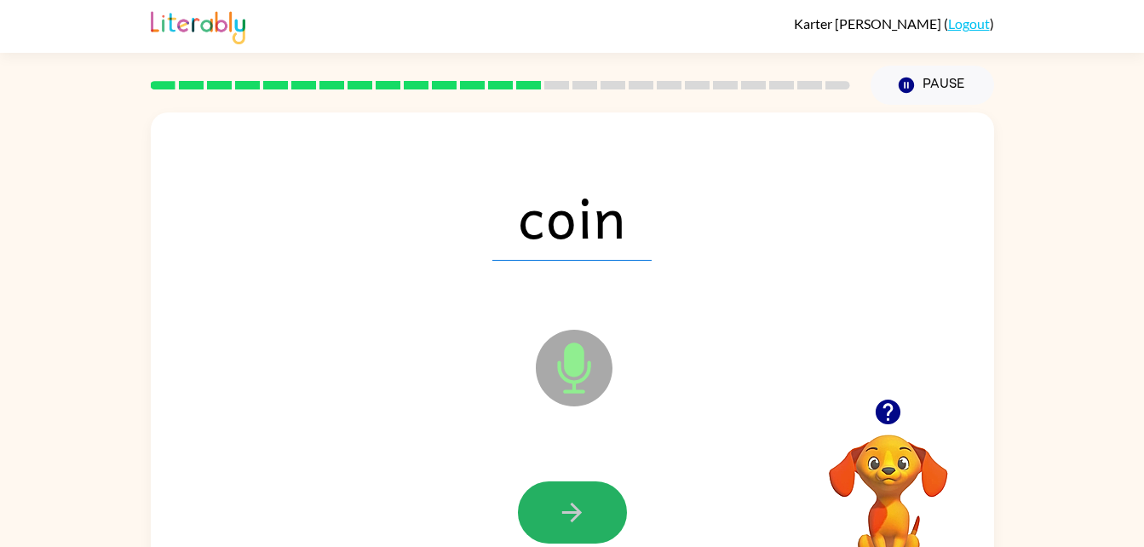
drag, startPoint x: 580, startPoint y: 506, endPoint x: 565, endPoint y: 538, distance: 35.4
click at [565, 538] on button "button" at bounding box center [572, 512] width 109 height 62
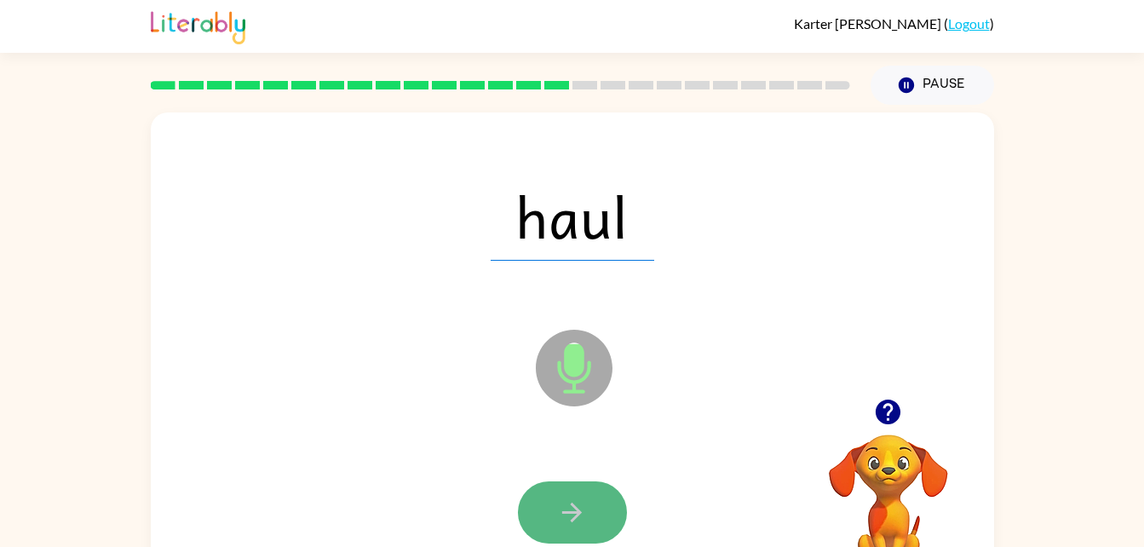
click at [590, 513] on button "button" at bounding box center [572, 512] width 109 height 62
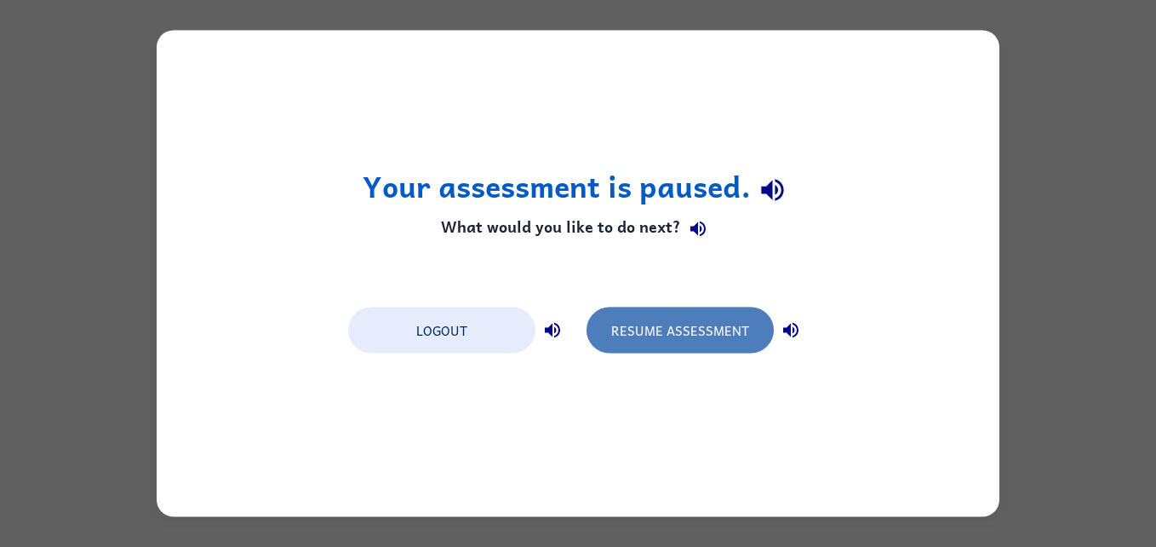
click at [713, 332] on button "Resume Assessment" at bounding box center [680, 330] width 187 height 46
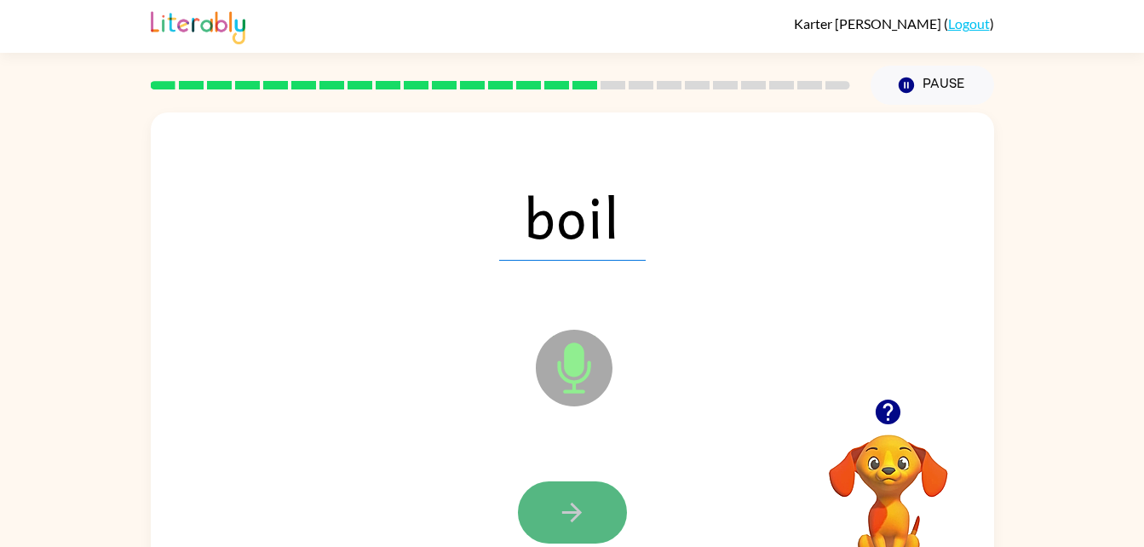
click at [594, 507] on button "button" at bounding box center [572, 512] width 109 height 62
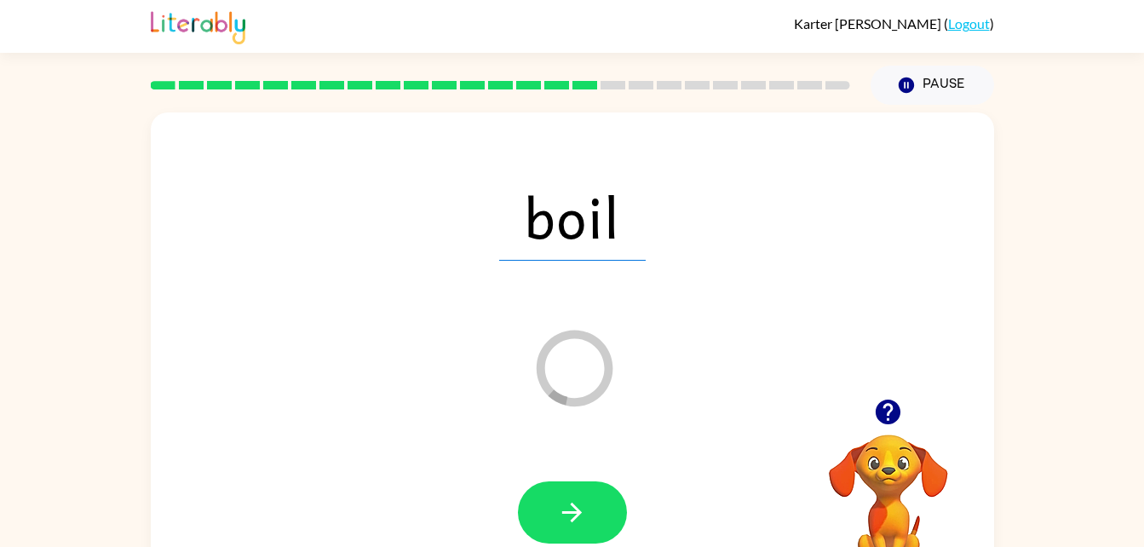
click at [624, 262] on div "boil" at bounding box center [572, 216] width 809 height 140
click at [579, 498] on icon "button" at bounding box center [572, 512] width 30 height 30
click at [849, 373] on div "boil Loader Your response is being sent to our graders" at bounding box center [572, 355] width 843 height 486
click at [575, 506] on div at bounding box center [572, 512] width 109 height 62
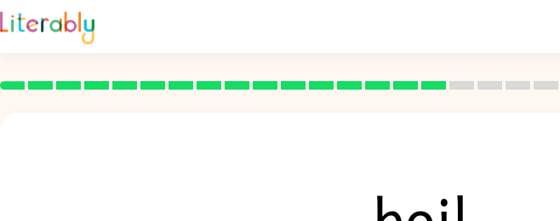
click at [399, 184] on span "boil" at bounding box center [421, 216] width 146 height 89
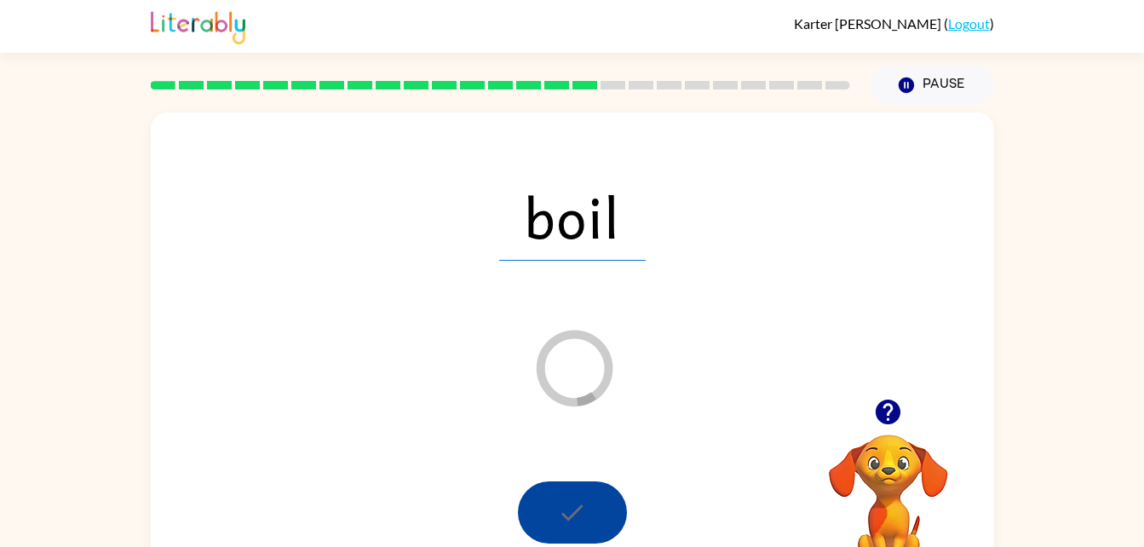
click at [575, 512] on div at bounding box center [572, 512] width 109 height 62
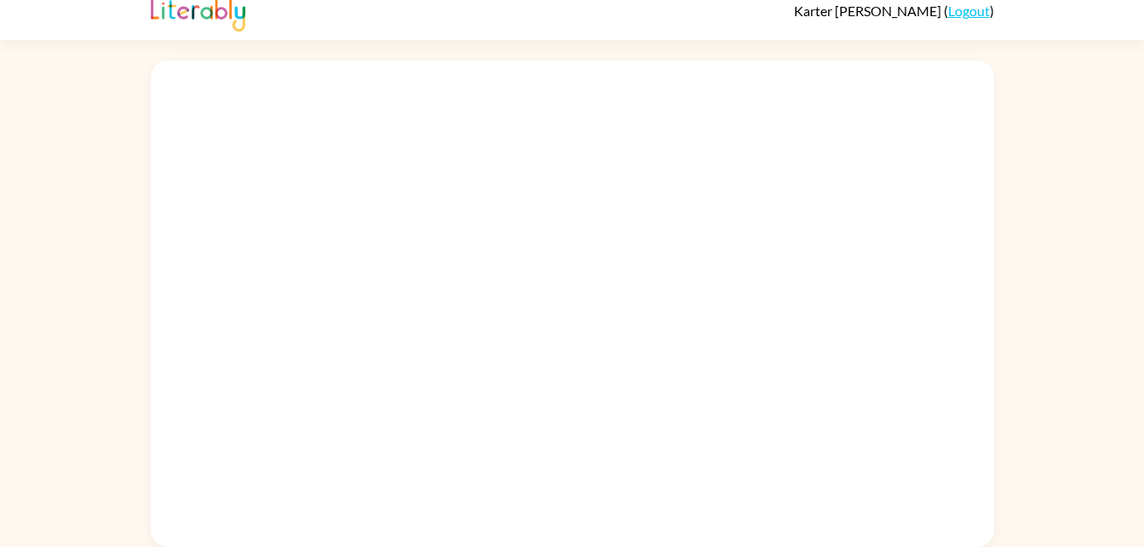
scroll to position [13, 0]
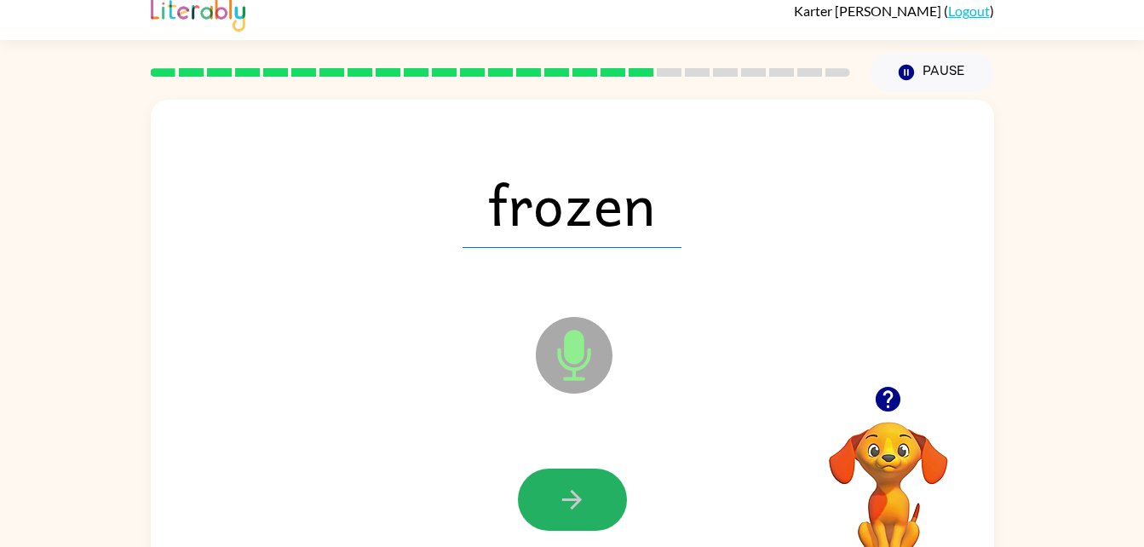
click at [568, 494] on icon "button" at bounding box center [572, 500] width 30 height 30
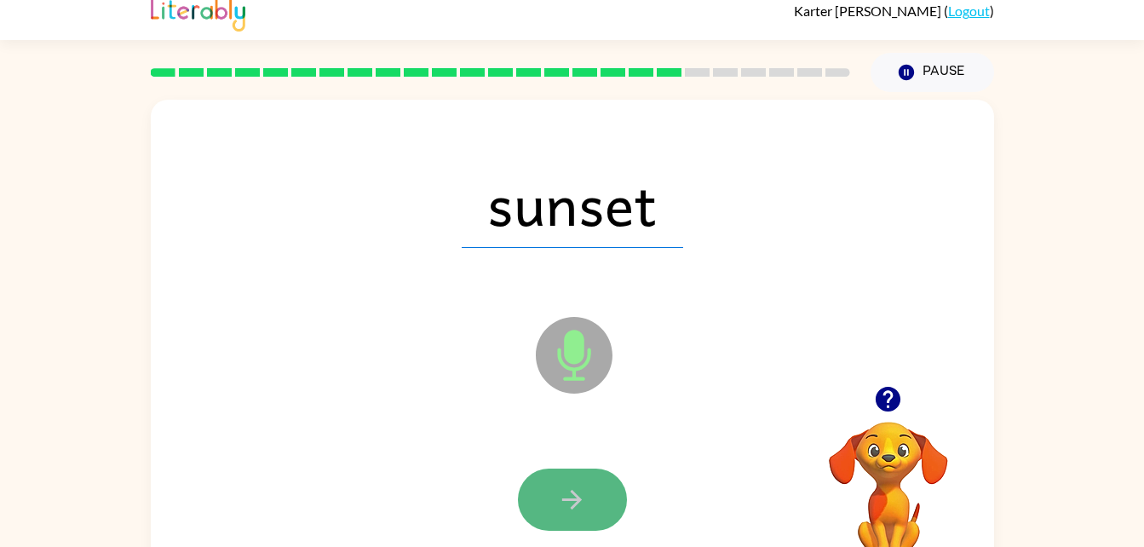
click at [583, 472] on button "button" at bounding box center [572, 499] width 109 height 62
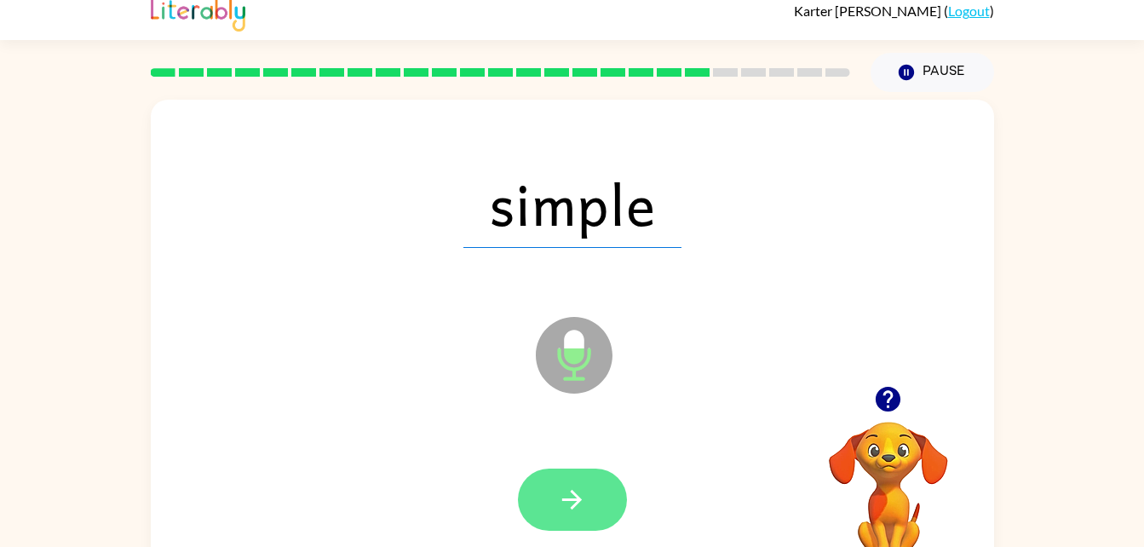
click at [554, 481] on button "button" at bounding box center [572, 499] width 109 height 62
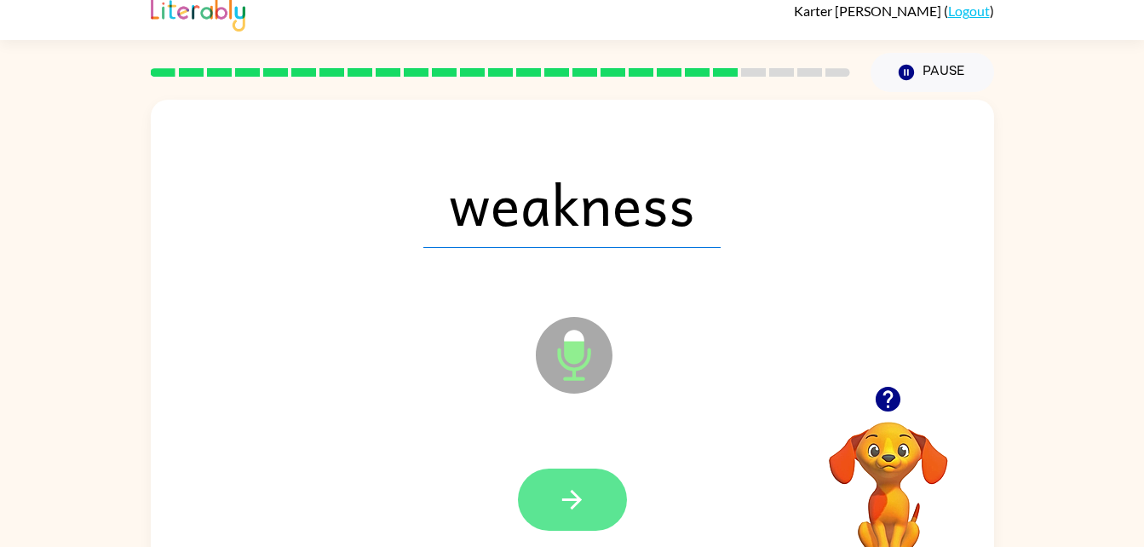
click at [614, 477] on button "button" at bounding box center [572, 499] width 109 height 62
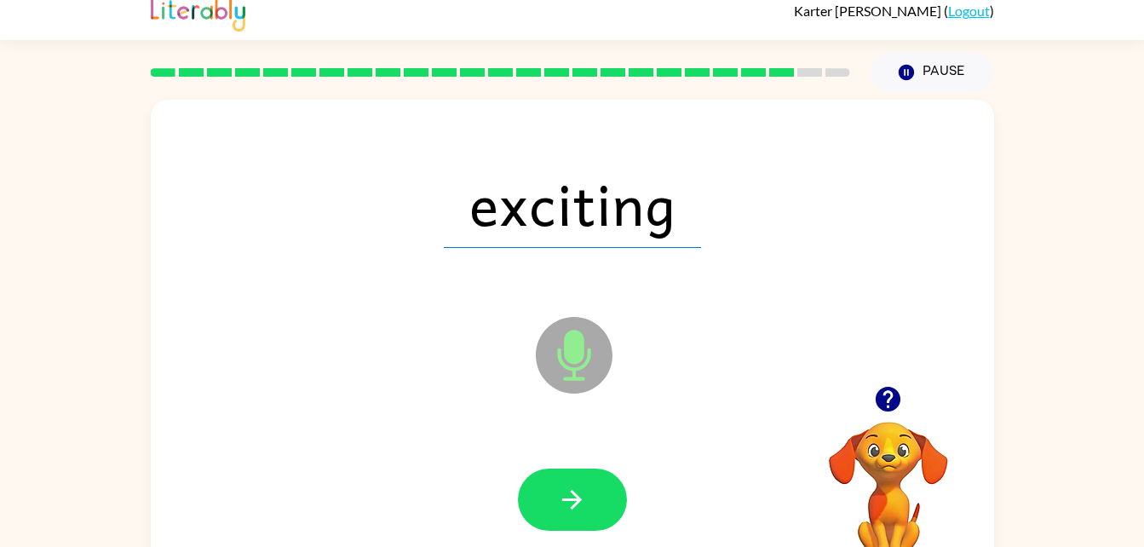
click at [720, 378] on icon "Microphone The Microphone is here when it is your turn to talk" at bounding box center [658, 377] width 255 height 128
click at [589, 510] on button "button" at bounding box center [572, 499] width 109 height 62
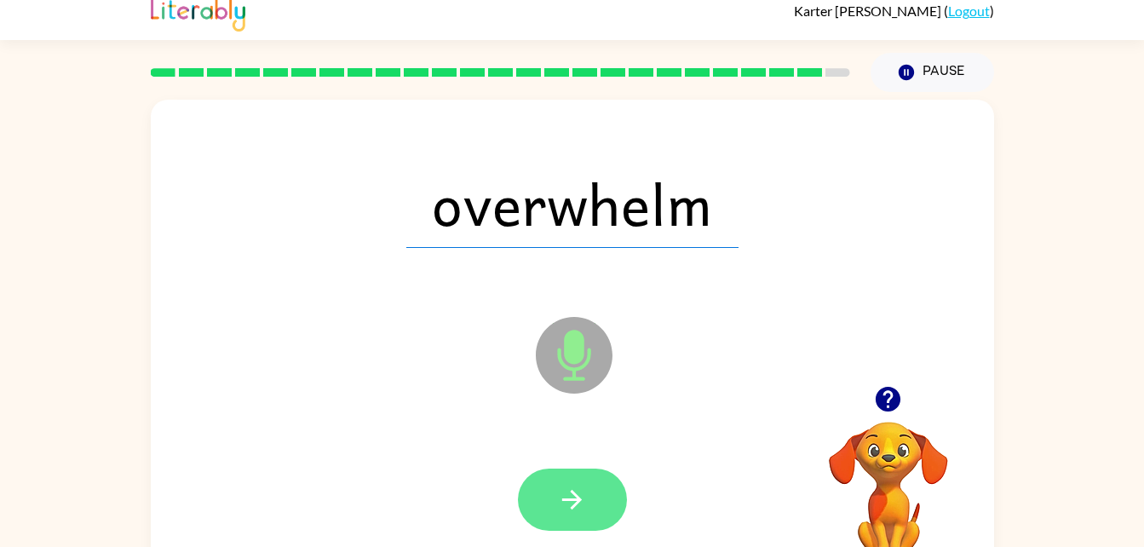
click at [607, 488] on button "button" at bounding box center [572, 499] width 109 height 62
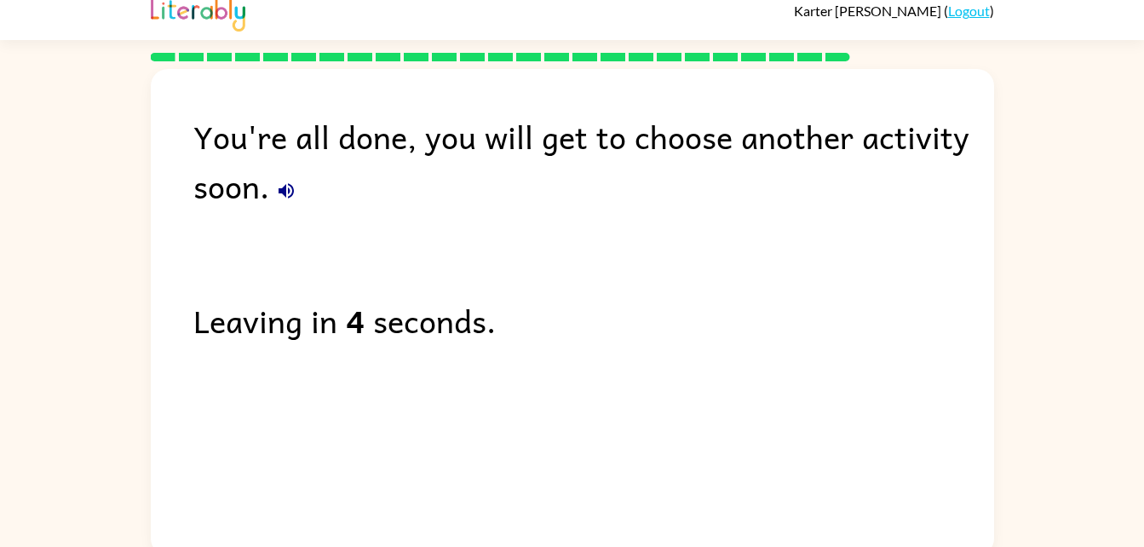
click at [869, 267] on div "You're all done, you will get to choose another activity soon. Leaving in 4 sec…" at bounding box center [572, 308] width 843 height 478
click at [779, 339] on div "Leaving in 3 seconds." at bounding box center [593, 319] width 800 height 49
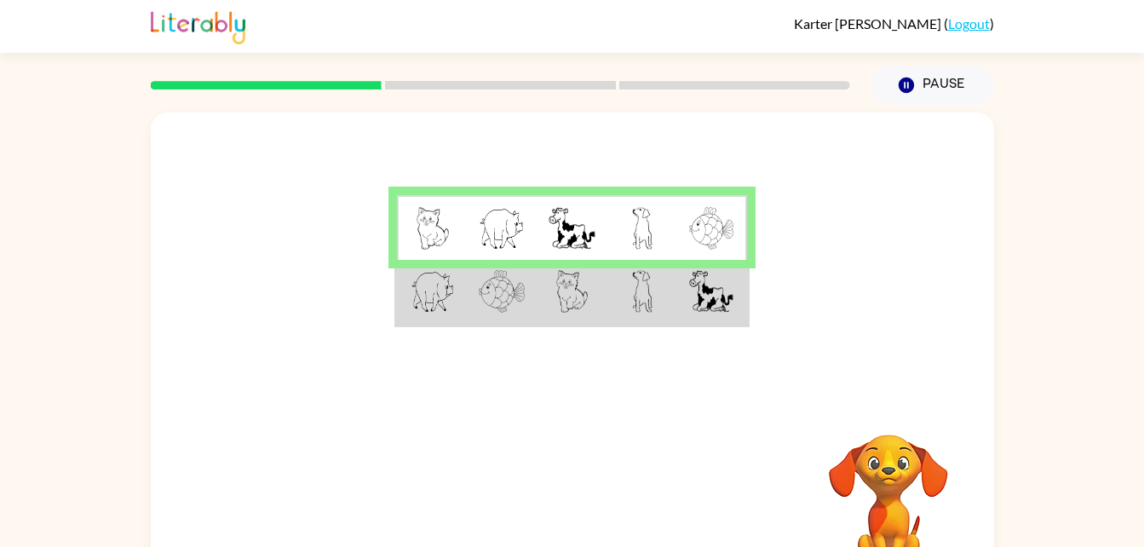
click at [652, 294] on td at bounding box center [642, 293] width 70 height 66
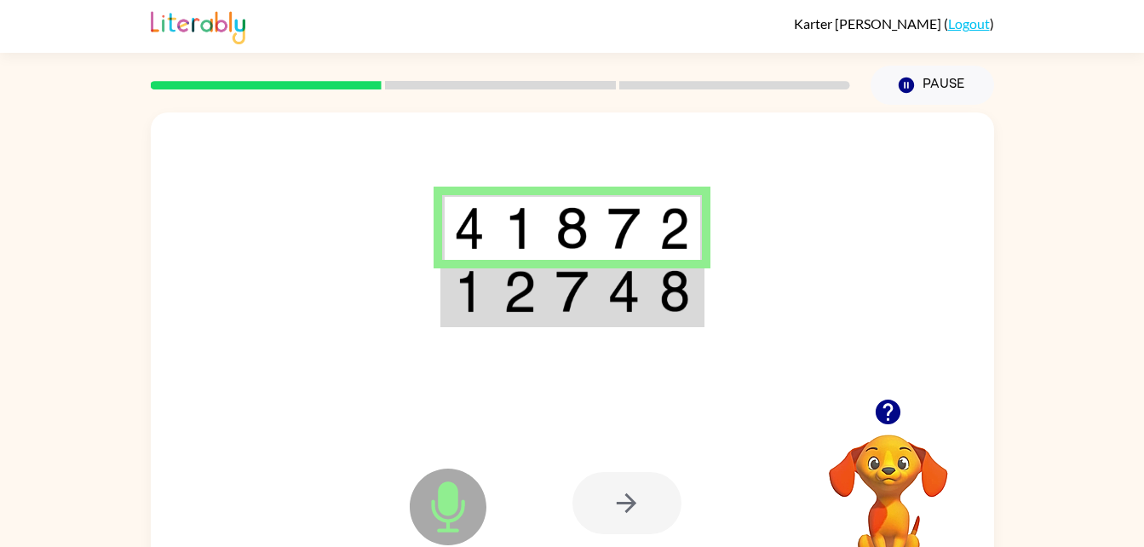
click at [433, 519] on icon at bounding box center [448, 506] width 77 height 77
click at [459, 510] on icon at bounding box center [448, 506] width 77 height 77
click at [630, 515] on div at bounding box center [626, 503] width 109 height 62
click at [461, 516] on icon "Microphone The Microphone is here when it is your turn to talk" at bounding box center [532, 528] width 255 height 128
click at [616, 508] on div at bounding box center [626, 503] width 109 height 62
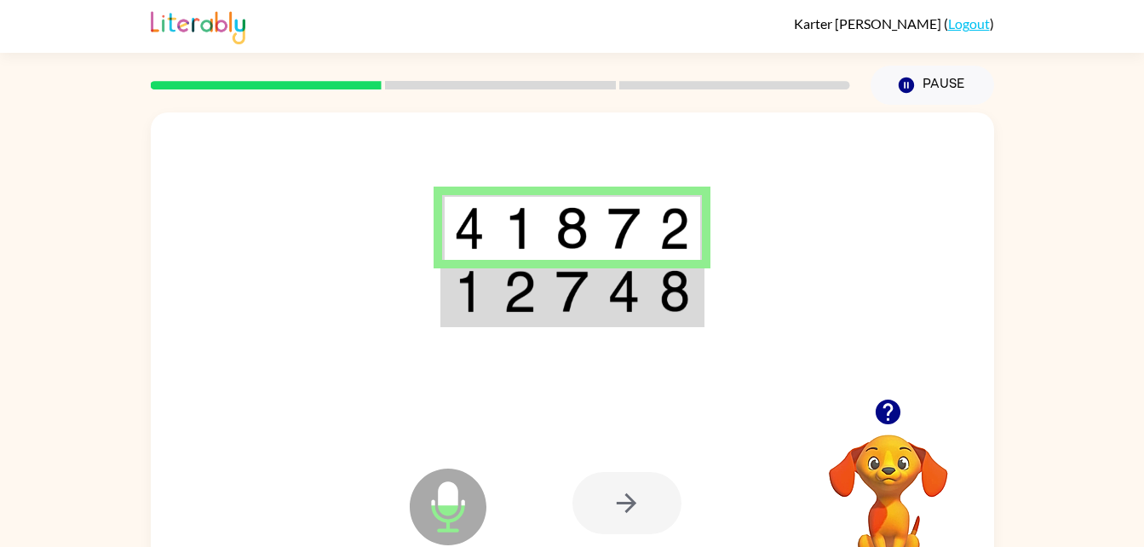
click at [628, 498] on div at bounding box center [626, 503] width 109 height 62
click at [630, 508] on div at bounding box center [626, 503] width 109 height 62
click at [628, 507] on div at bounding box center [626, 503] width 109 height 62
click at [623, 513] on div at bounding box center [626, 503] width 109 height 62
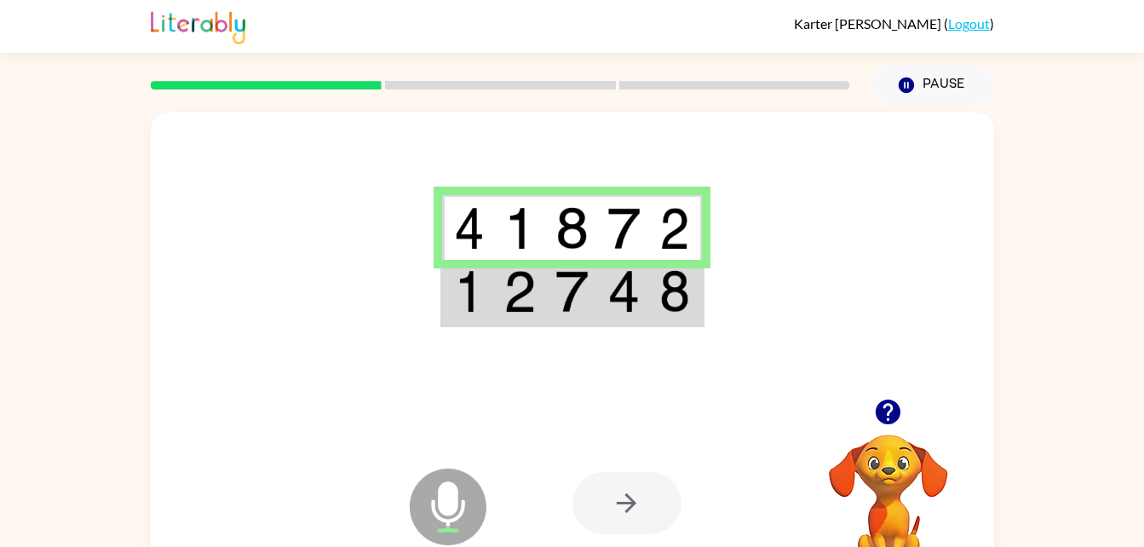
click at [617, 515] on div at bounding box center [626, 503] width 109 height 62
click at [539, 299] on td at bounding box center [520, 293] width 52 height 66
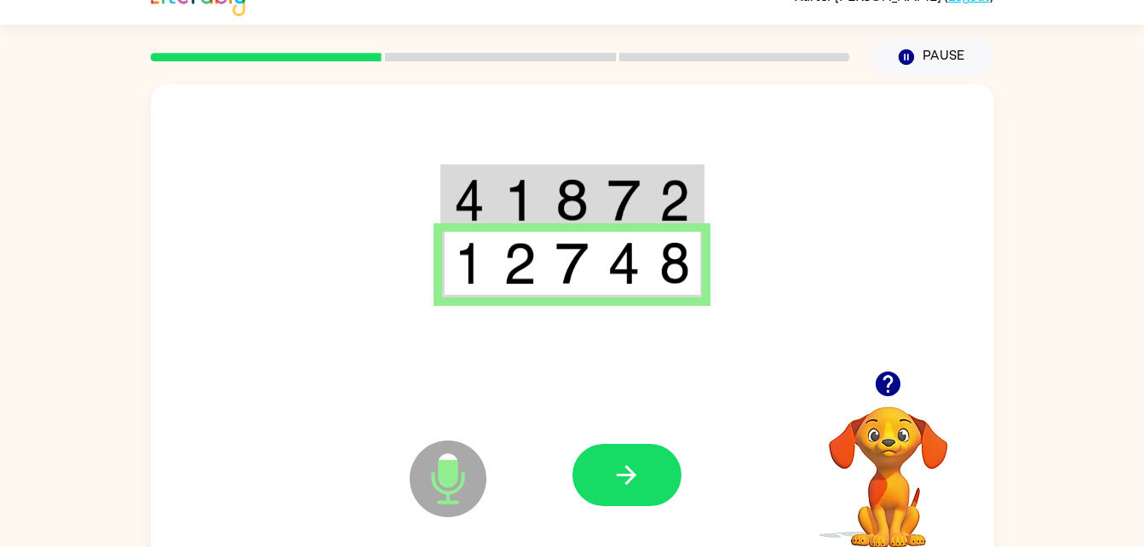
scroll to position [39, 0]
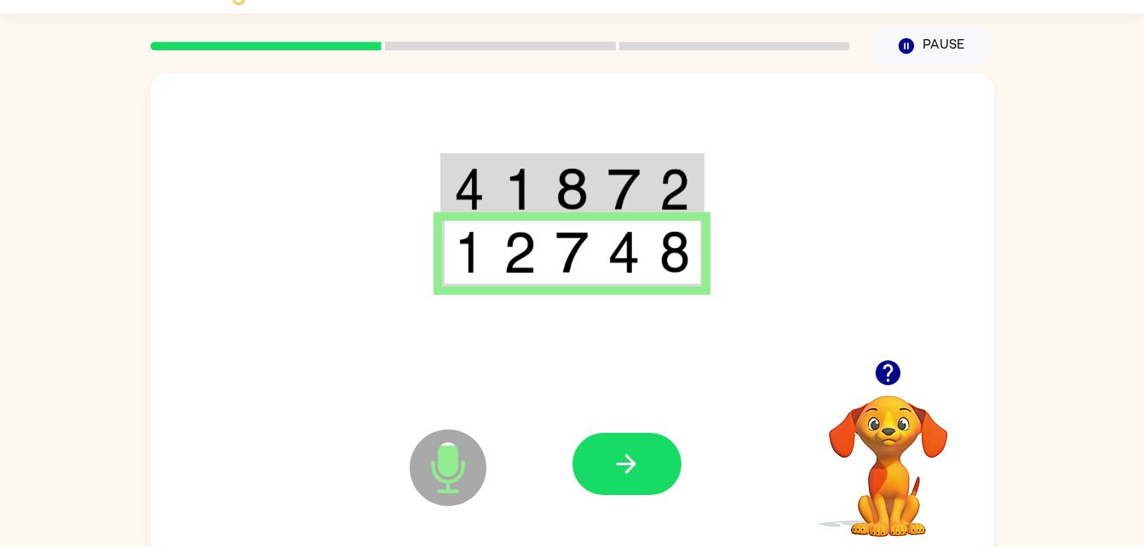
click at [503, 196] on img at bounding box center [519, 189] width 32 height 43
click at [522, 171] on img at bounding box center [519, 189] width 32 height 43
click at [514, 173] on img at bounding box center [519, 189] width 32 height 43
click at [518, 195] on img at bounding box center [519, 189] width 32 height 43
click at [526, 186] on img at bounding box center [519, 189] width 32 height 43
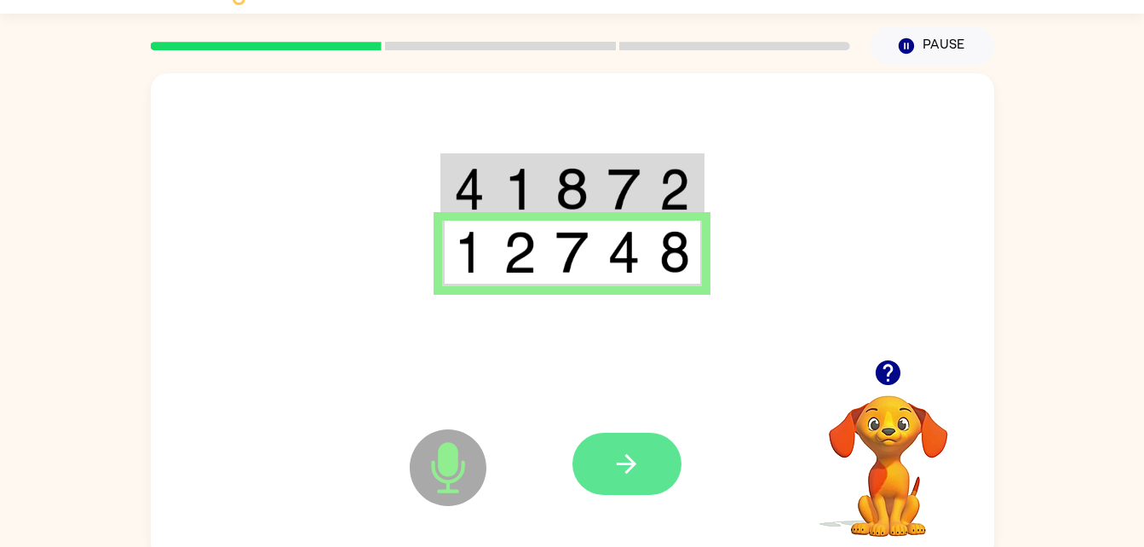
click at [620, 474] on icon "button" at bounding box center [626, 464] width 30 height 30
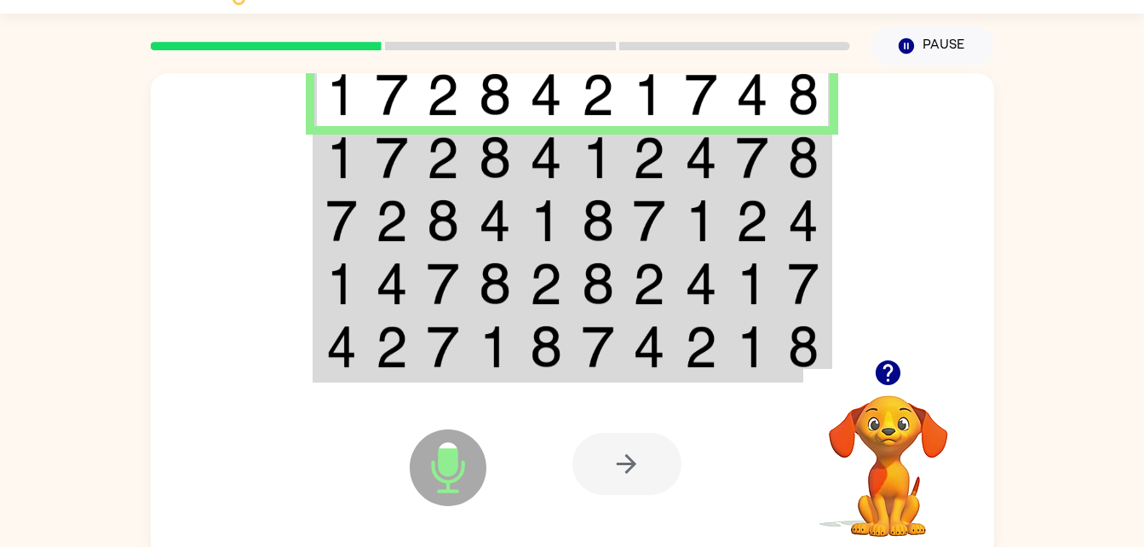
click at [444, 173] on img at bounding box center [443, 157] width 32 height 43
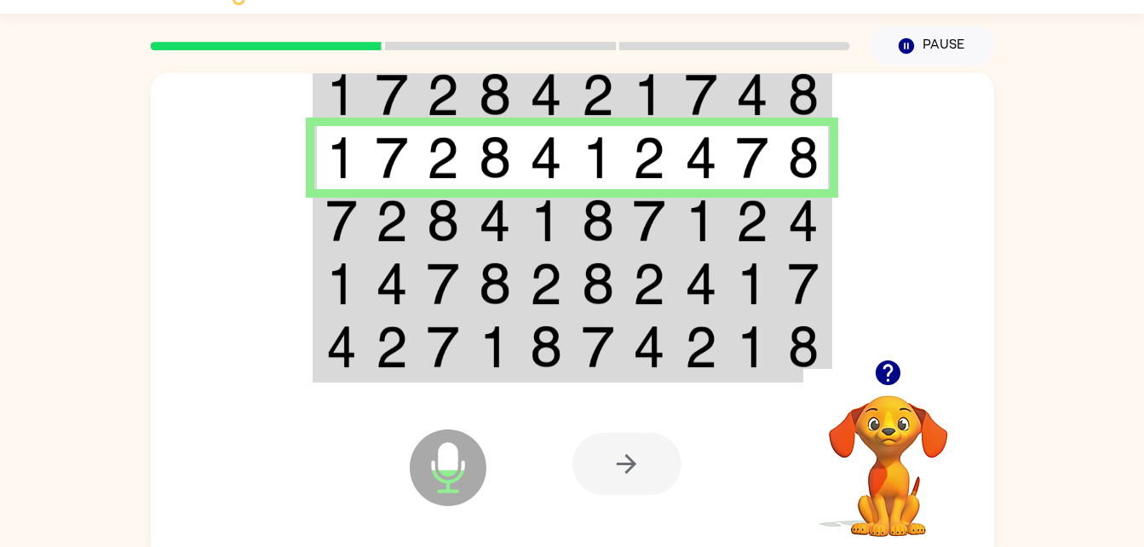
click at [530, 228] on img at bounding box center [546, 220] width 32 height 43
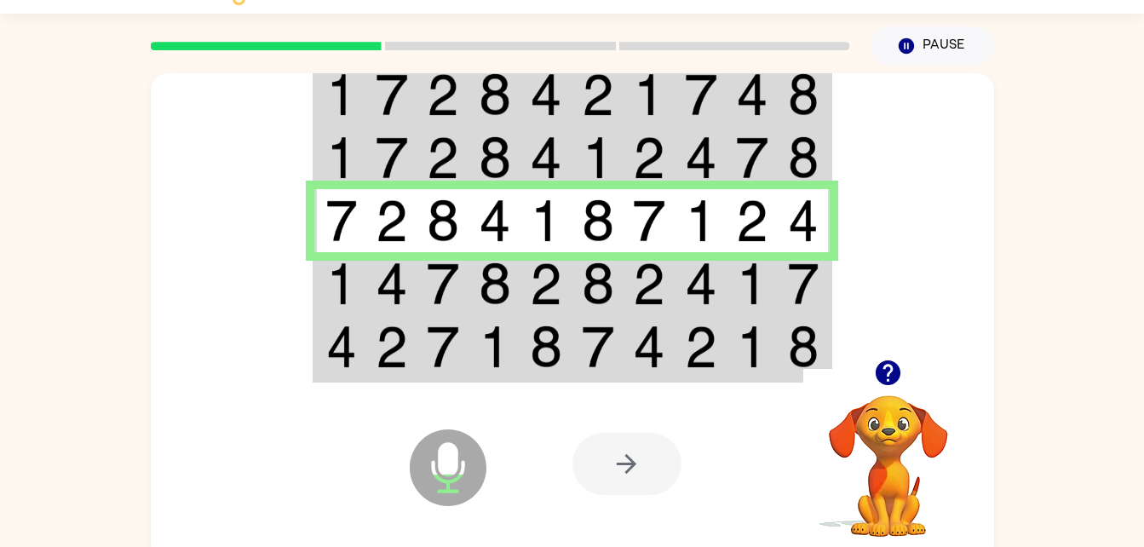
click at [383, 281] on img at bounding box center [392, 283] width 32 height 43
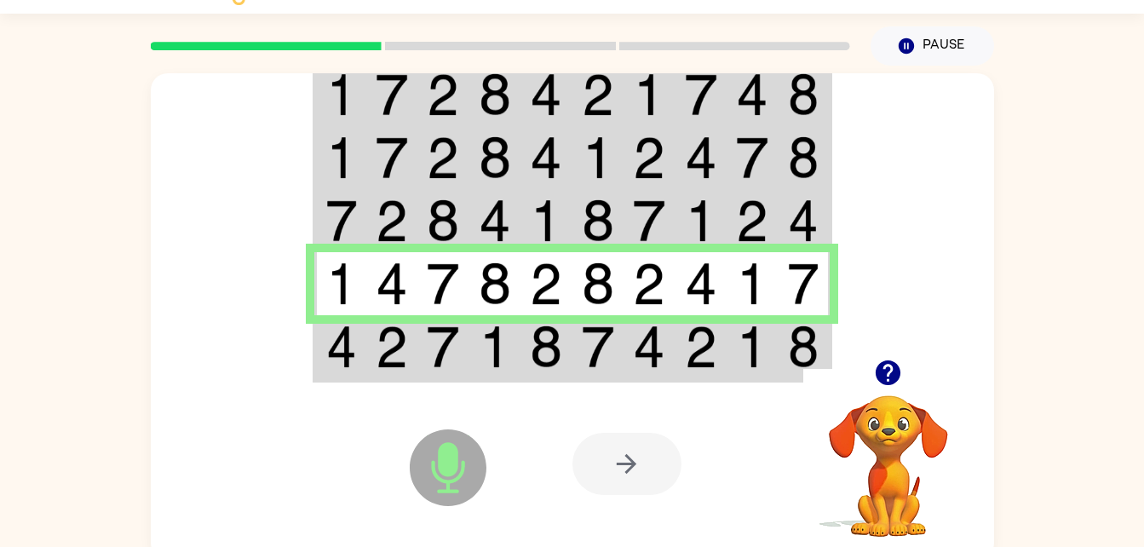
click at [502, 386] on div "Microphone The Microphone is here when it is your turn to talk Your browser mus…" at bounding box center [572, 464] width 843 height 192
click at [560, 343] on img at bounding box center [546, 346] width 32 height 43
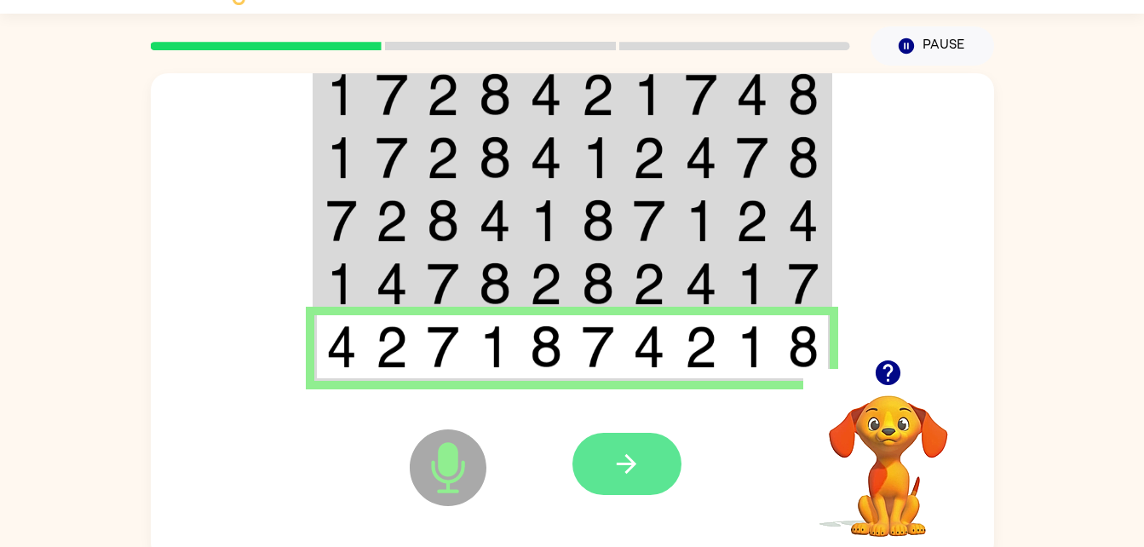
click at [639, 464] on icon "button" at bounding box center [626, 464] width 30 height 30
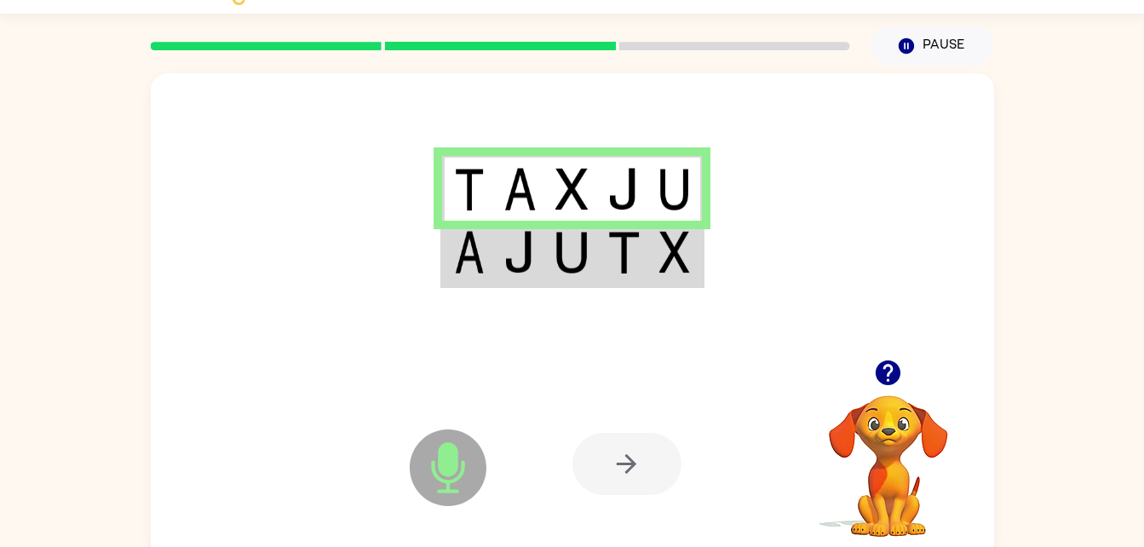
click at [643, 473] on div at bounding box center [626, 464] width 109 height 62
click at [592, 284] on td at bounding box center [572, 254] width 52 height 66
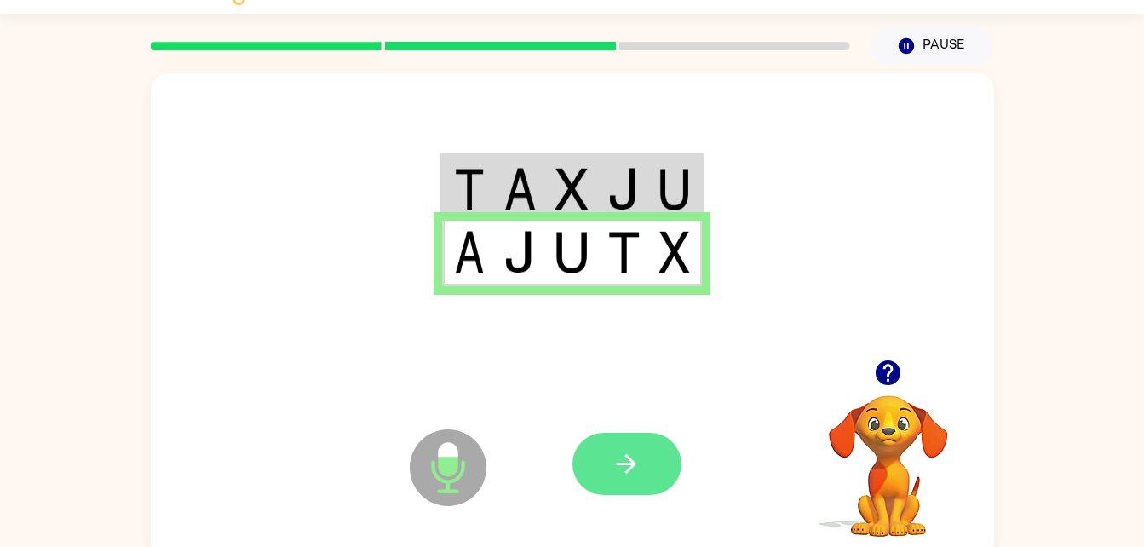
click at [622, 468] on icon "button" at bounding box center [626, 464] width 30 height 30
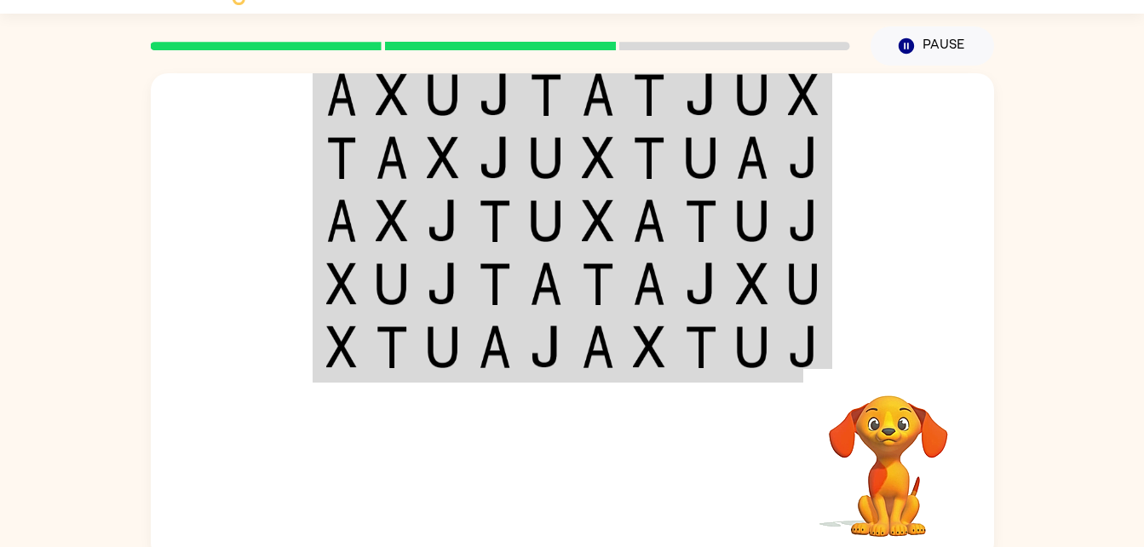
click at [880, 171] on div at bounding box center [572, 216] width 843 height 286
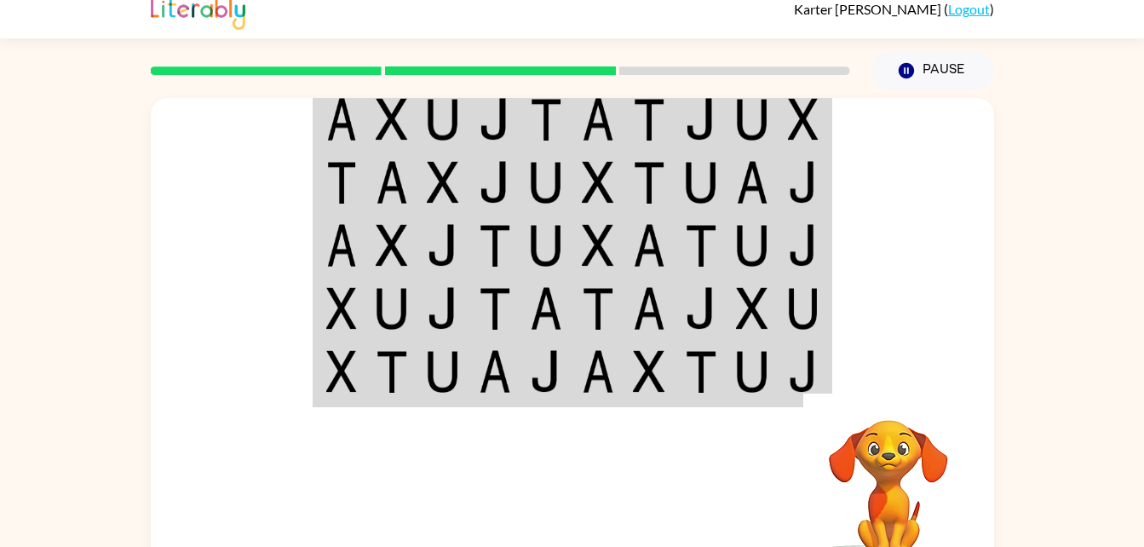
scroll to position [0, 0]
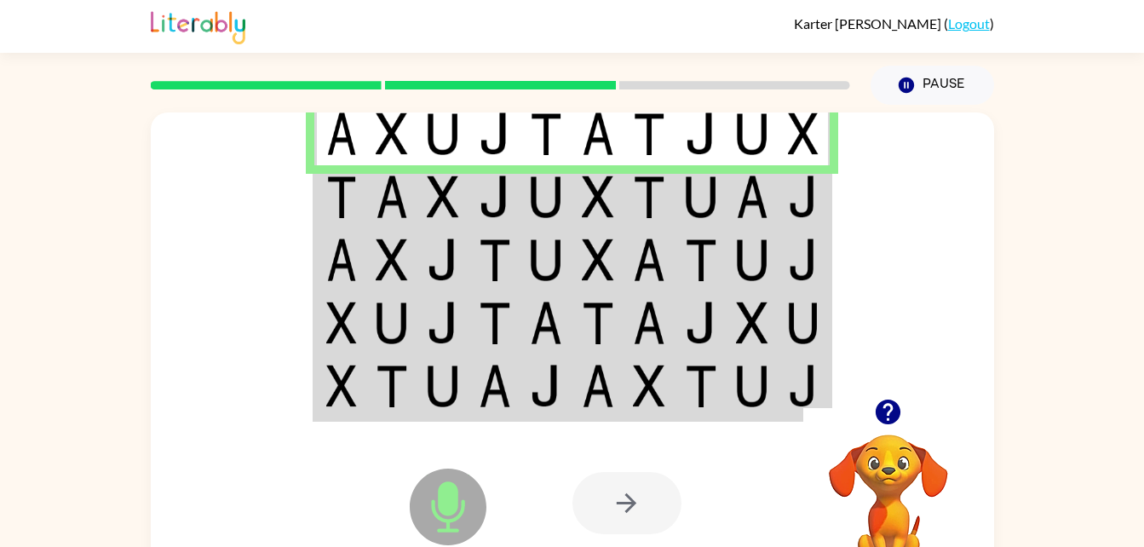
click at [995, 135] on div "Microphone The Microphone is here when it is your turn to talk Your browser mus…" at bounding box center [572, 352] width 1144 height 494
click at [595, 189] on img at bounding box center [598, 196] width 32 height 43
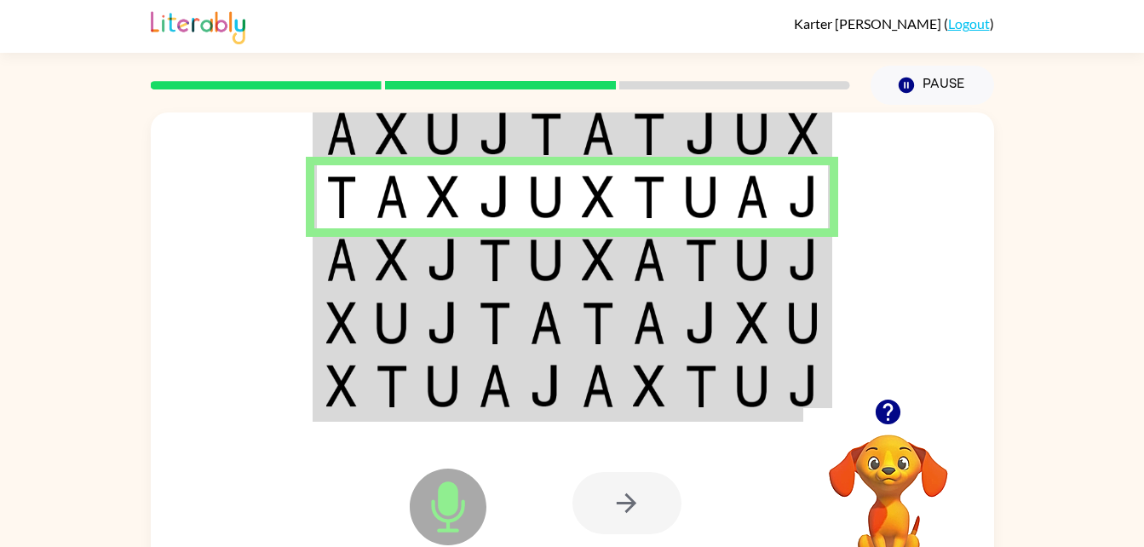
click at [732, 394] on td at bounding box center [752, 387] width 52 height 66
click at [725, 386] on td at bounding box center [701, 387] width 52 height 66
click at [708, 403] on img at bounding box center [701, 385] width 32 height 43
click at [743, 390] on img at bounding box center [752, 385] width 32 height 43
click at [711, 387] on img at bounding box center [701, 385] width 32 height 43
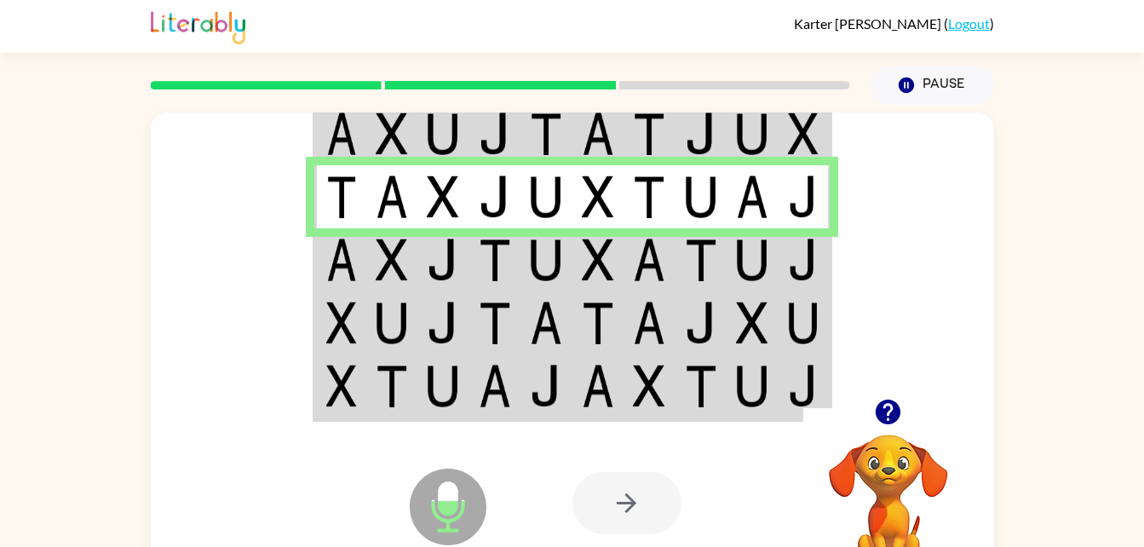
click at [685, 387] on img at bounding box center [701, 385] width 32 height 43
click at [714, 281] on img at bounding box center [701, 259] width 32 height 43
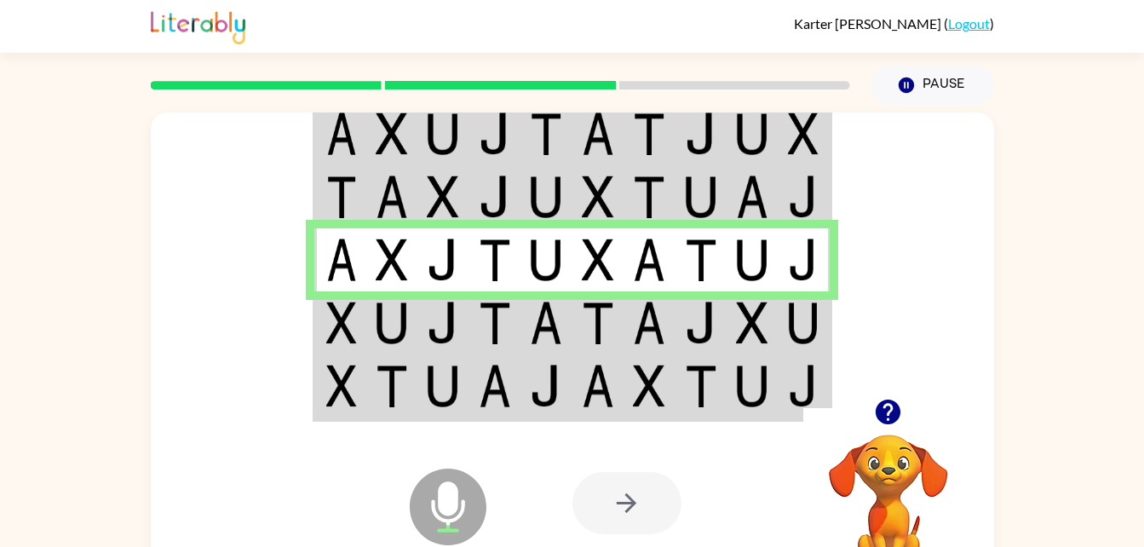
click at [705, 322] on img at bounding box center [701, 322] width 32 height 43
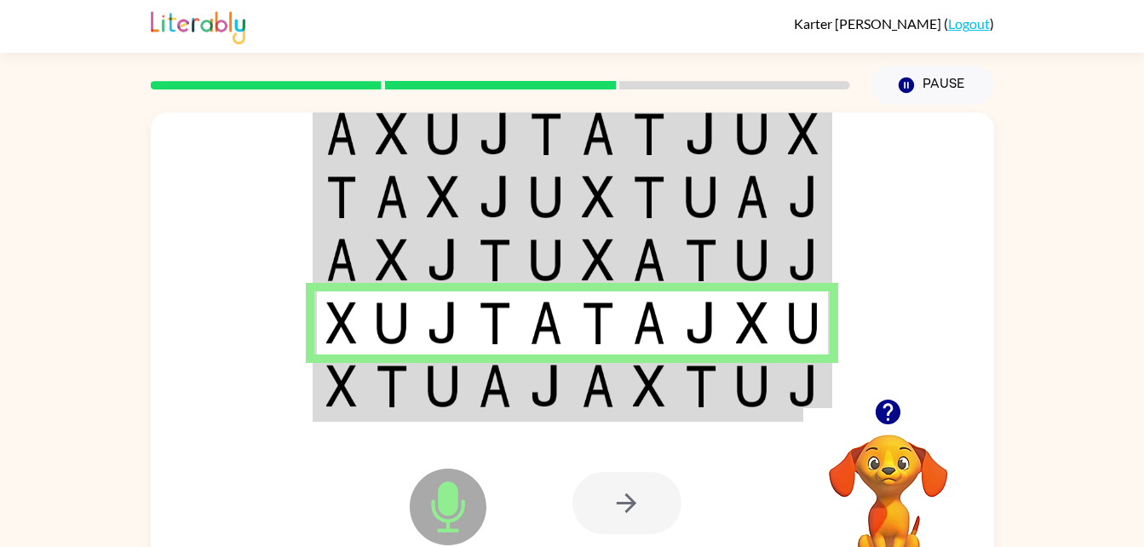
click at [658, 402] on img at bounding box center [649, 385] width 32 height 43
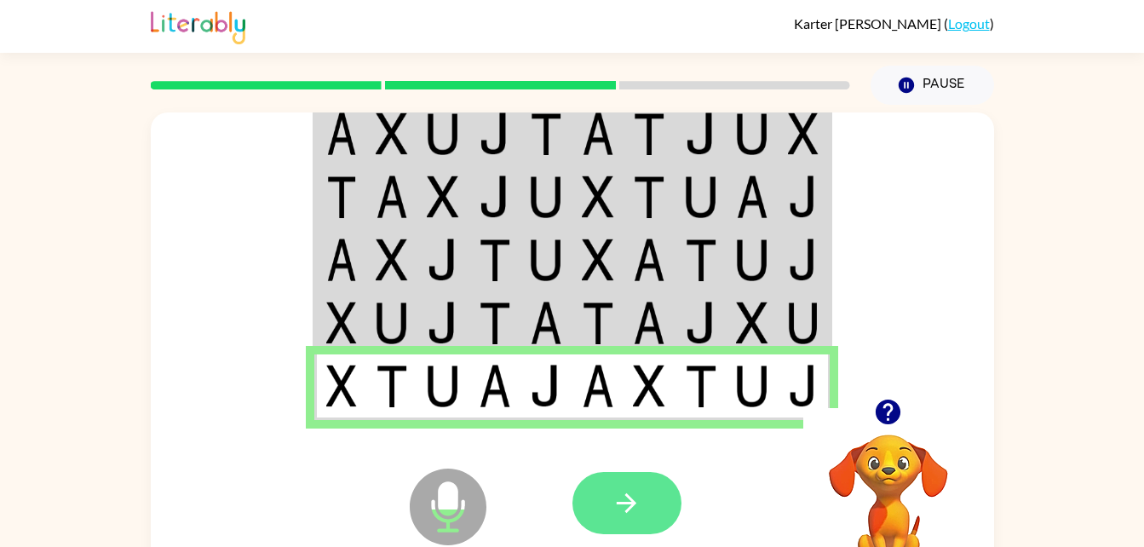
click at [625, 499] on icon "button" at bounding box center [626, 503] width 30 height 30
